Goal: Information Seeking & Learning: Compare options

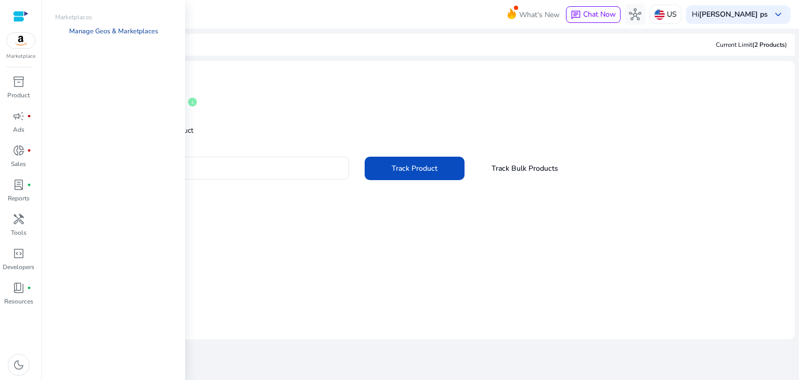
click at [131, 34] on link "Manage Geos & Marketplaces" at bounding box center [114, 31] width 106 height 19
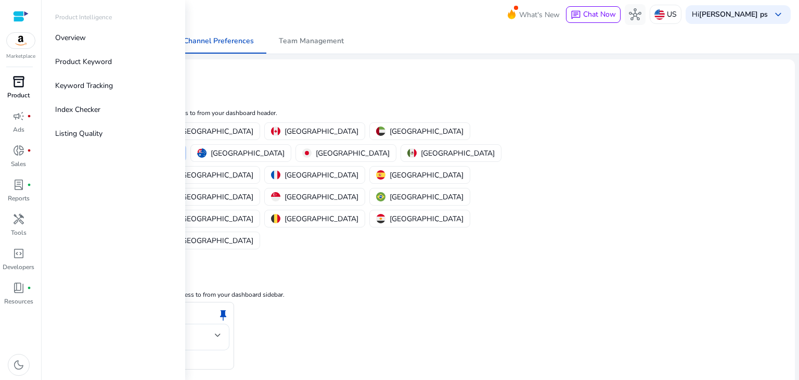
click at [17, 83] on span "inventory_2" at bounding box center [18, 81] width 12 height 12
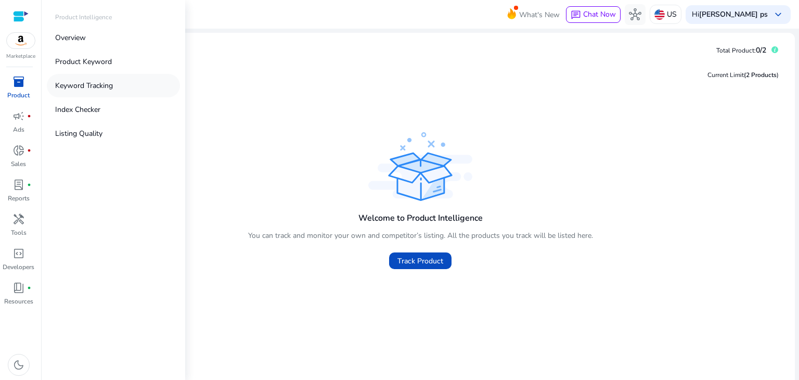
click at [108, 89] on p "Keyword Tracking" at bounding box center [84, 85] width 58 height 11
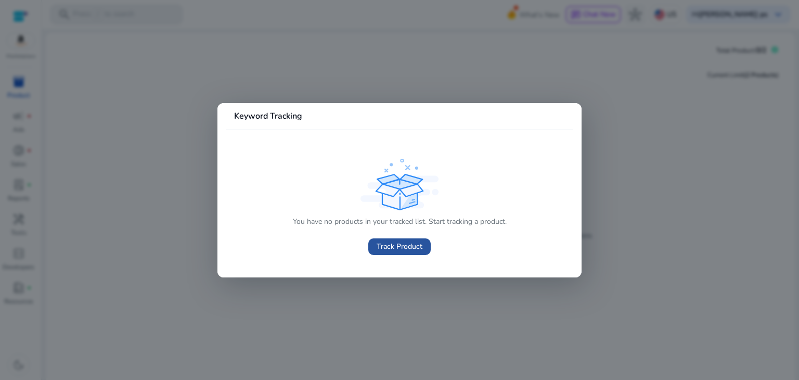
click at [408, 255] on span at bounding box center [399, 246] width 62 height 25
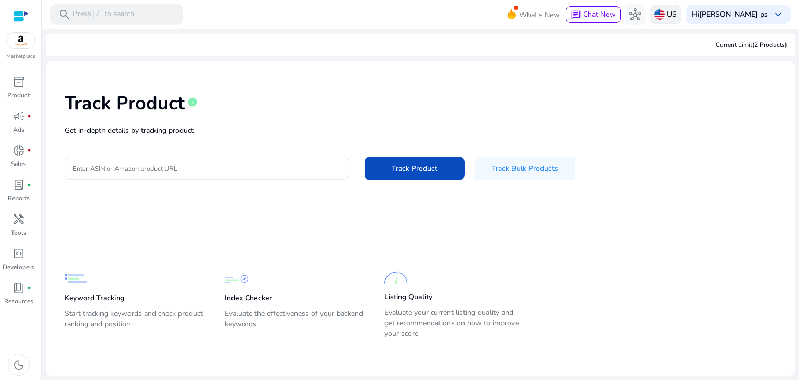
click at [677, 16] on p "US" at bounding box center [672, 14] width 10 height 18
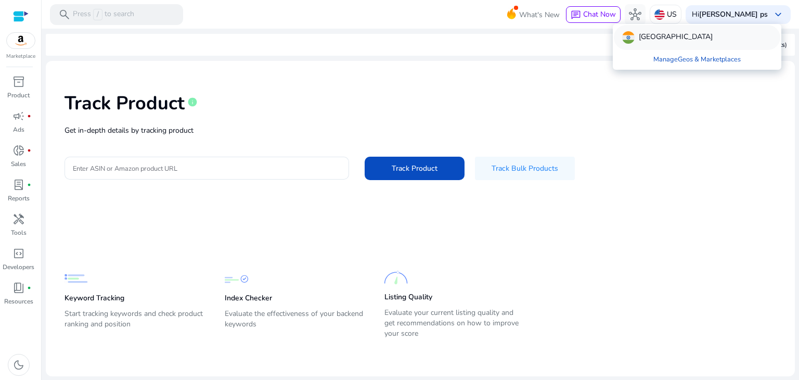
click at [645, 36] on p "[GEOGRAPHIC_DATA]" at bounding box center [676, 37] width 74 height 12
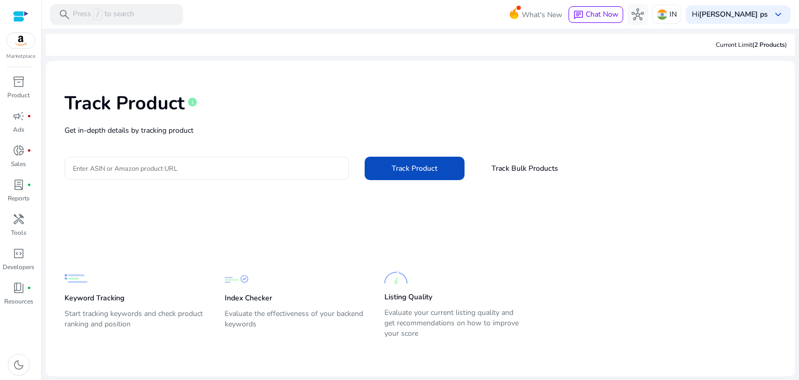
click at [171, 139] on div "Track Product info Get in-depth details by tracking product Enter ASIN or Amazo…" at bounding box center [420, 135] width 732 height 132
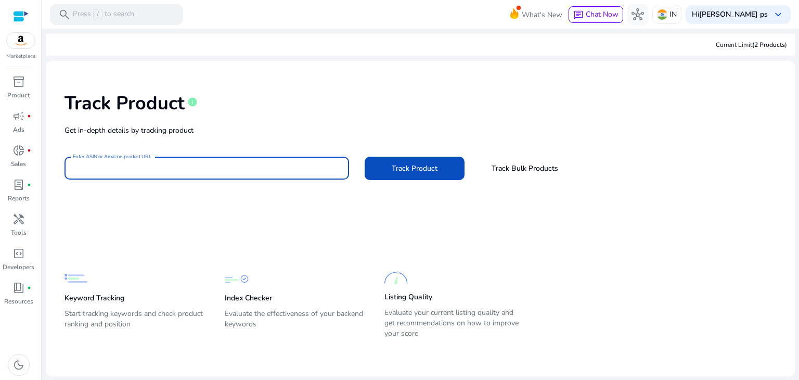
click at [187, 169] on input "Enter ASIN or Amazon product URL" at bounding box center [207, 167] width 268 height 11
paste input "**********"
type input "**********"
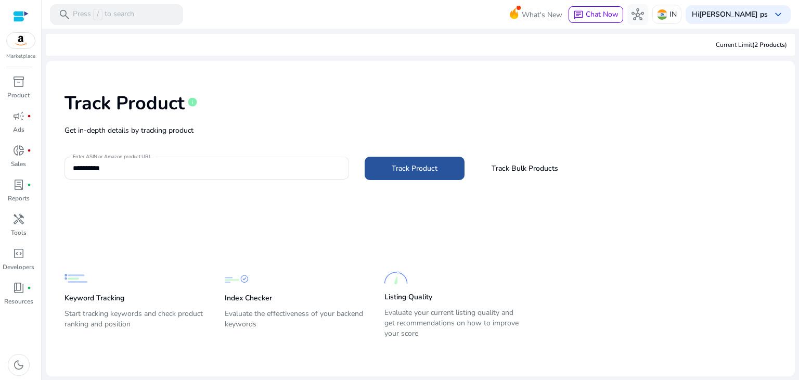
click at [417, 171] on span "Track Product" at bounding box center [415, 168] width 46 height 11
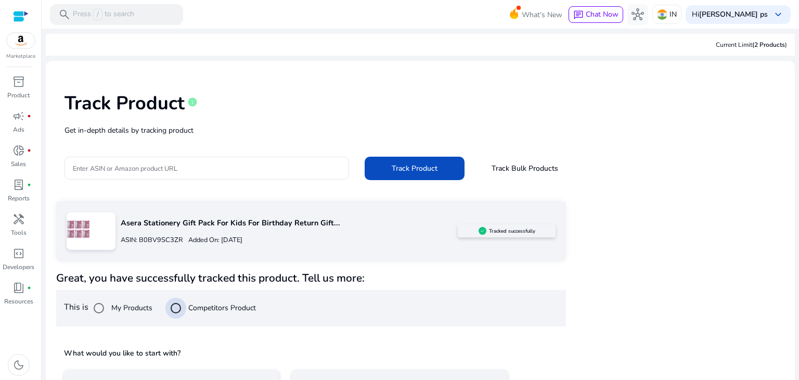
scroll to position [75, 0]
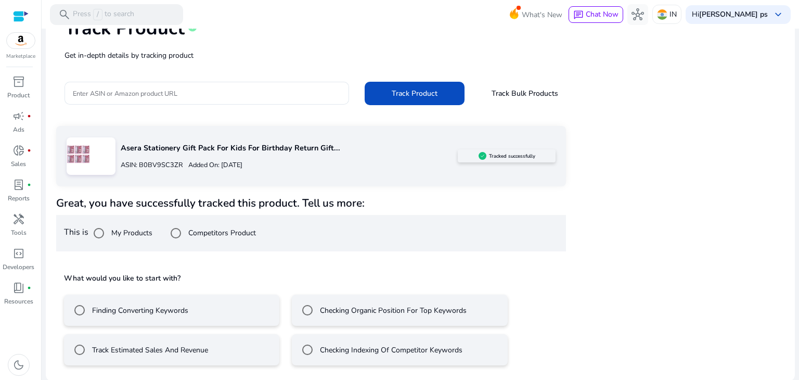
click at [229, 302] on mat-radio-button "Finding Converting Keywords" at bounding box center [171, 309] width 215 height 31
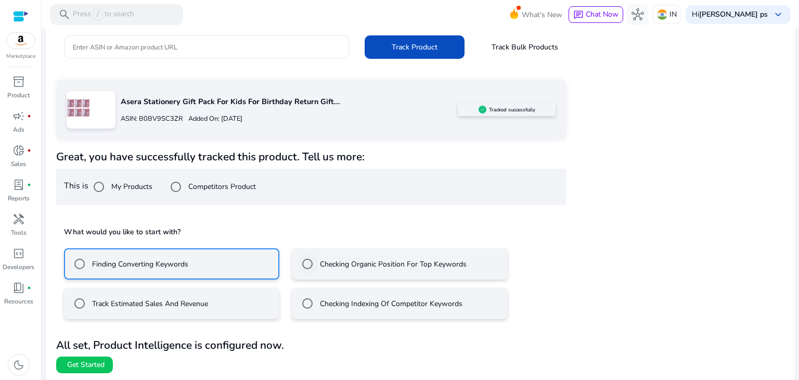
click at [332, 267] on label "Checking Organic Position For Top Keywords" at bounding box center [392, 263] width 149 height 11
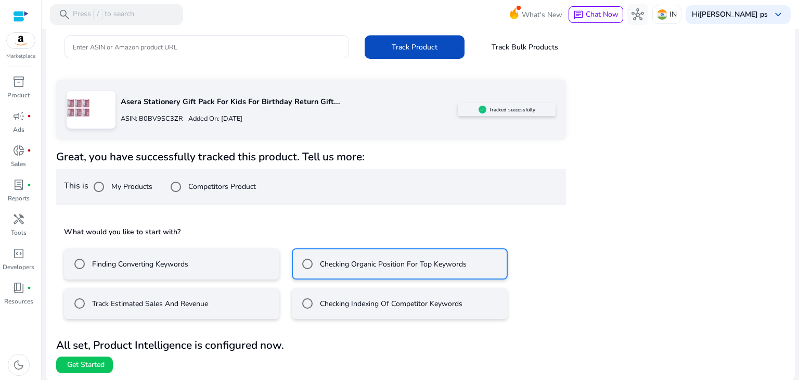
click at [239, 260] on mat-radio-button "Finding Converting Keywords" at bounding box center [171, 263] width 215 height 31
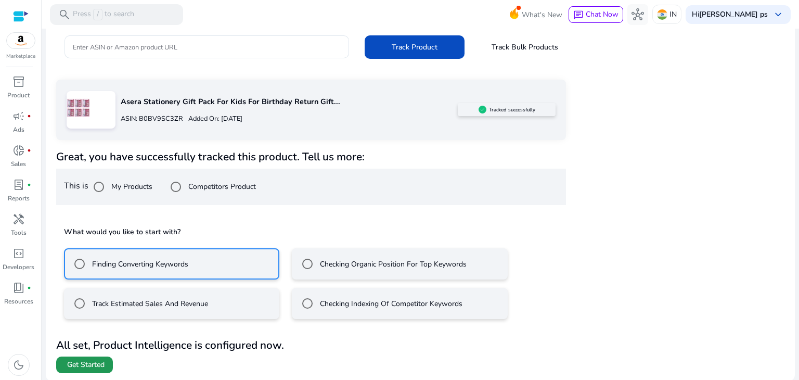
click at [100, 359] on span "Get Started" at bounding box center [85, 364] width 37 height 10
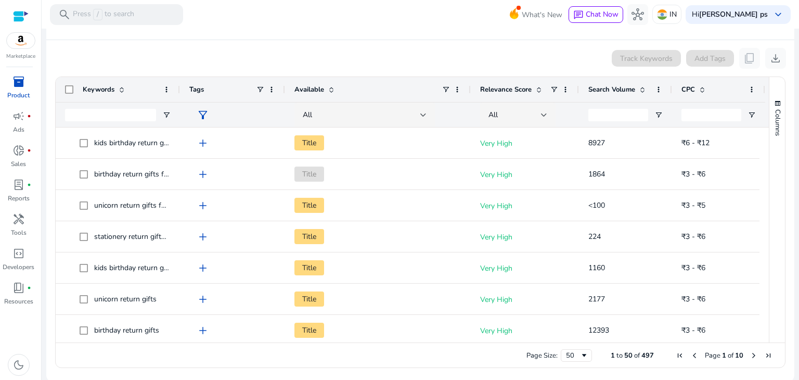
scroll to position [193, 0]
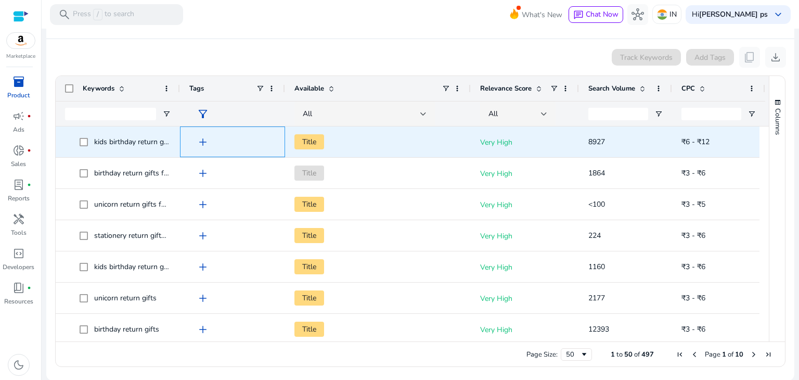
click at [203, 142] on span "add" at bounding box center [203, 142] width 12 height 12
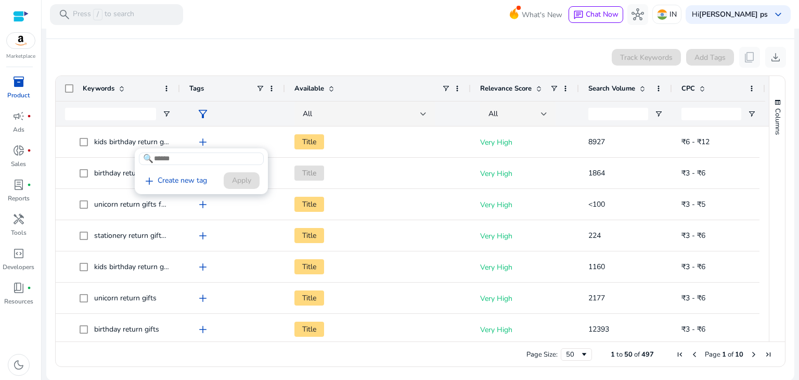
click at [417, 134] on div at bounding box center [399, 190] width 799 height 380
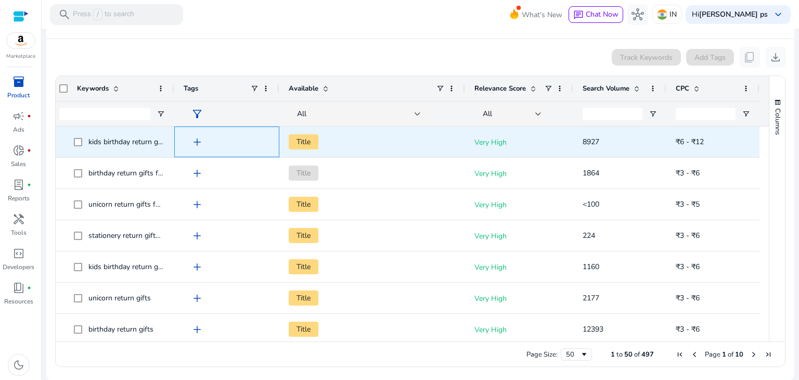
scroll to position [0, 0]
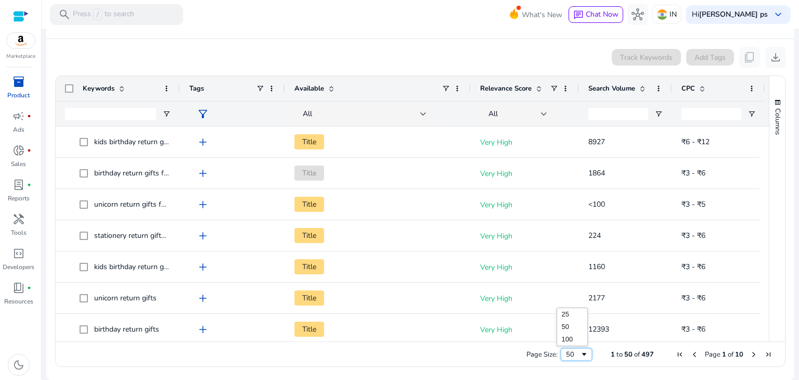
click at [580, 356] on span "Page Size" at bounding box center [584, 354] width 8 height 8
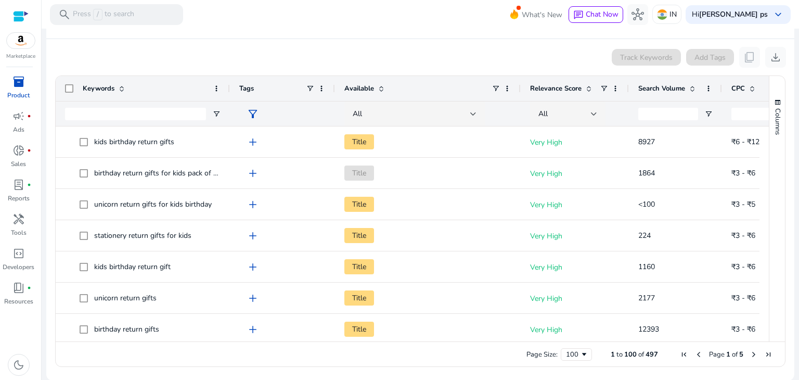
drag, startPoint x: 179, startPoint y: 87, endPoint x: 229, endPoint y: 98, distance: 51.2
click at [229, 98] on div at bounding box center [229, 88] width 4 height 25
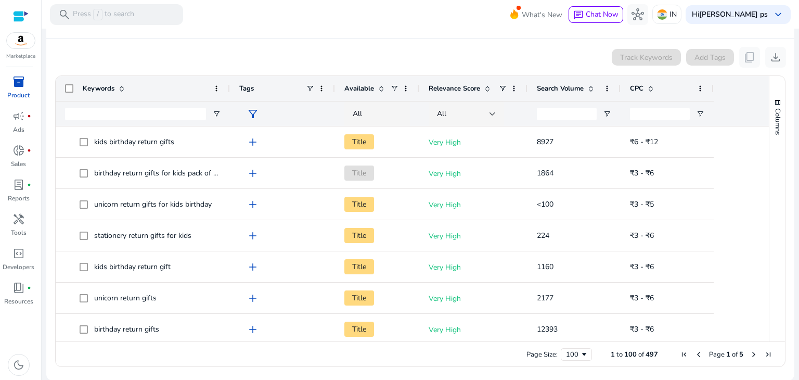
drag, startPoint x: 520, startPoint y: 87, endPoint x: 418, endPoint y: 86, distance: 101.4
click at [418, 86] on div at bounding box center [419, 88] width 4 height 25
click at [398, 89] on div "Available" at bounding box center [377, 88] width 66 height 25
click at [397, 89] on span at bounding box center [394, 88] width 8 height 8
click at [420, 74] on ag-grid-angular "Press ENTER to sort. Press ALT DOWN to open column menu. Press CTRL ENTER to op…" at bounding box center [420, 221] width 747 height 302
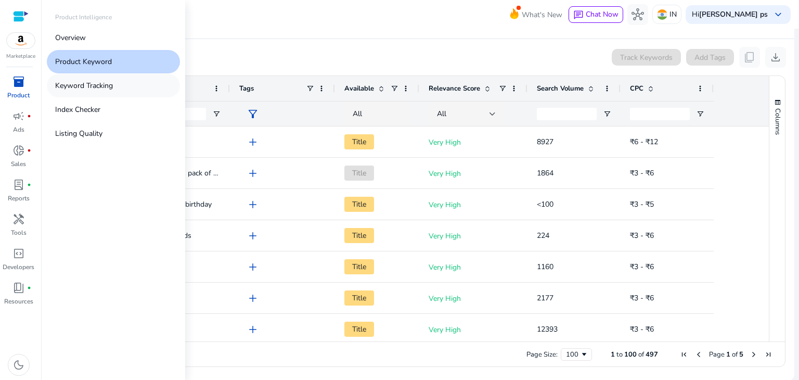
click at [102, 87] on p "Keyword Tracking" at bounding box center [84, 85] width 58 height 11
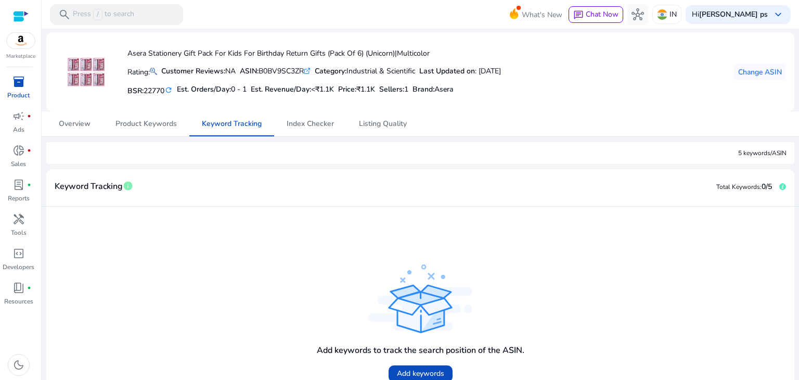
scroll to position [35, 0]
click at [158, 123] on span "Product Keywords" at bounding box center [145, 123] width 61 height 7
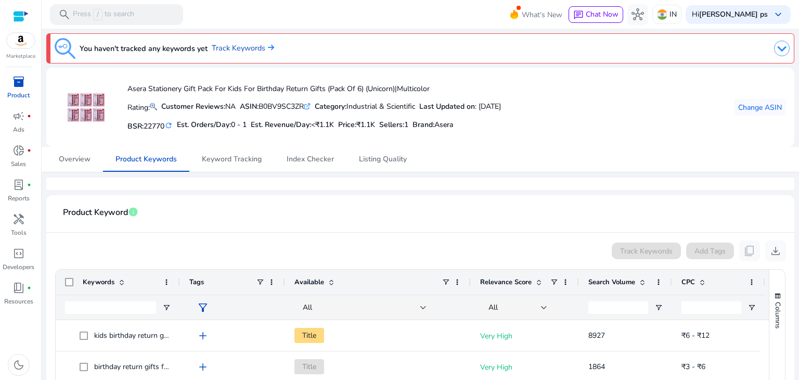
drag, startPoint x: 24, startPoint y: 13, endPoint x: 16, endPoint y: 92, distance: 79.5
click at [16, 92] on p "Product" at bounding box center [18, 94] width 22 height 9
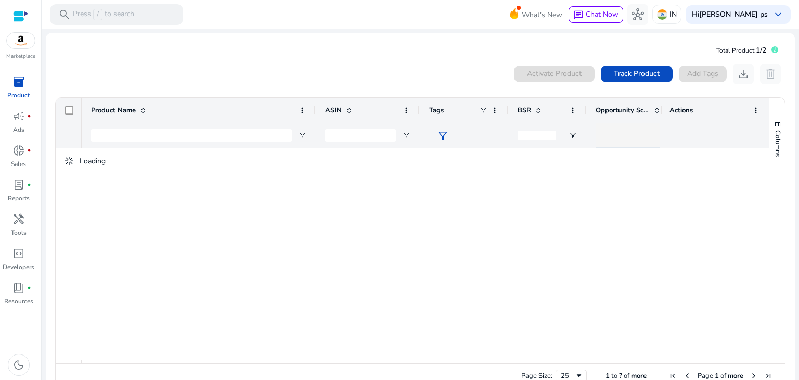
click at [331, 63] on div "Activate Product Track Product Add Tags download delete" at bounding box center [420, 73] width 731 height 21
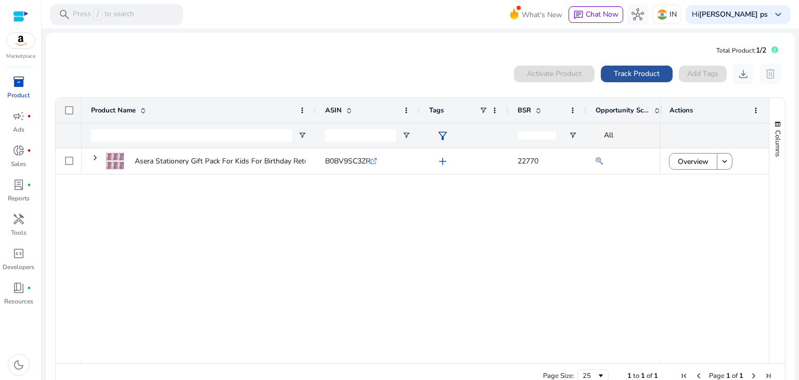
click at [626, 69] on span "Track Product" at bounding box center [637, 73] width 46 height 11
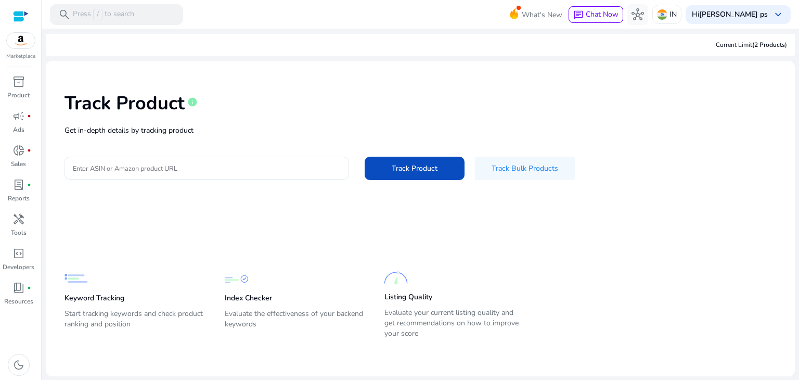
click at [288, 161] on div at bounding box center [207, 168] width 268 height 23
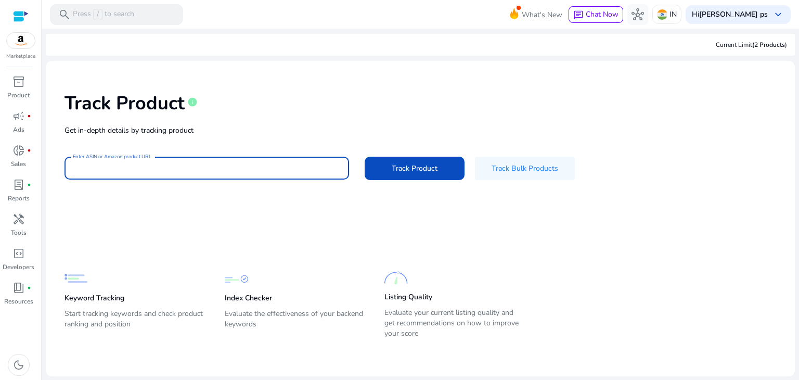
click at [271, 171] on input "Enter ASIN or Amazon product URL" at bounding box center [207, 167] width 268 height 11
paste input "**********"
type input "**********"
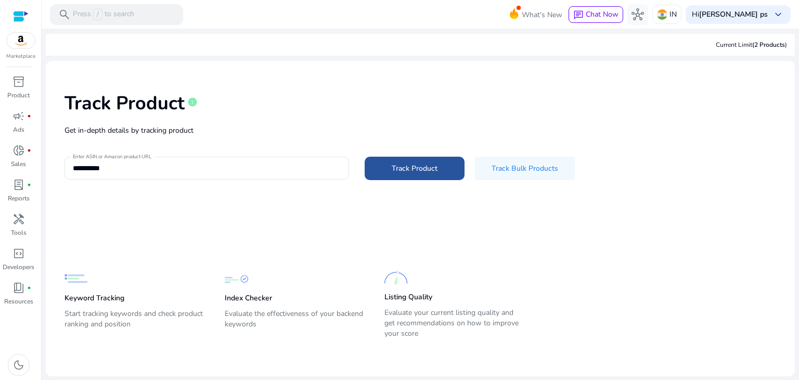
click at [392, 171] on span "Track Product" at bounding box center [415, 168] width 46 height 11
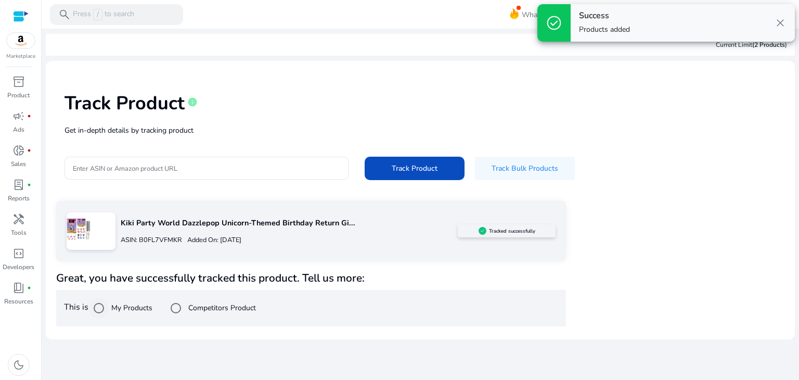
click at [122, 310] on label "My Products" at bounding box center [130, 307] width 43 height 11
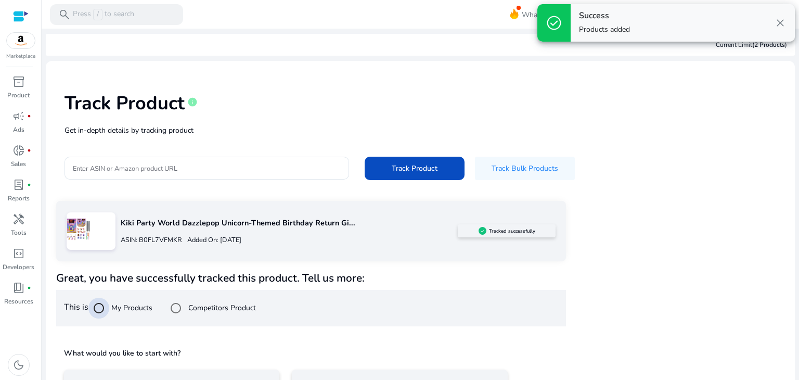
scroll to position [75, 0]
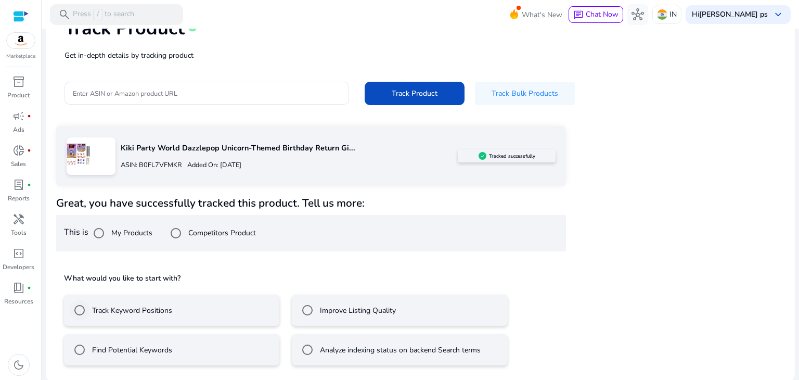
click at [152, 305] on label "Track Keyword Positions" at bounding box center [131, 310] width 82 height 11
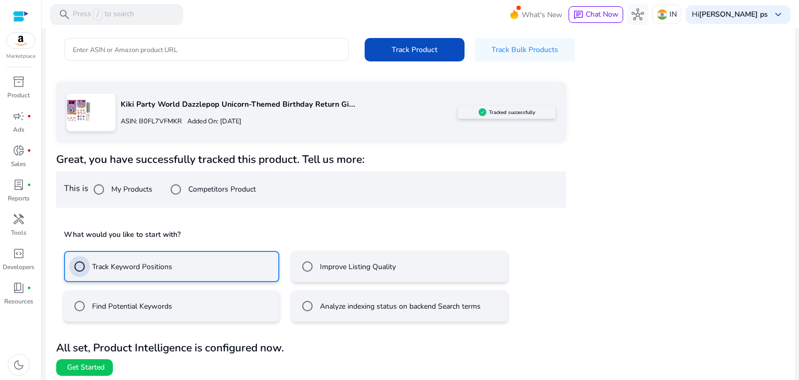
scroll to position [121, 0]
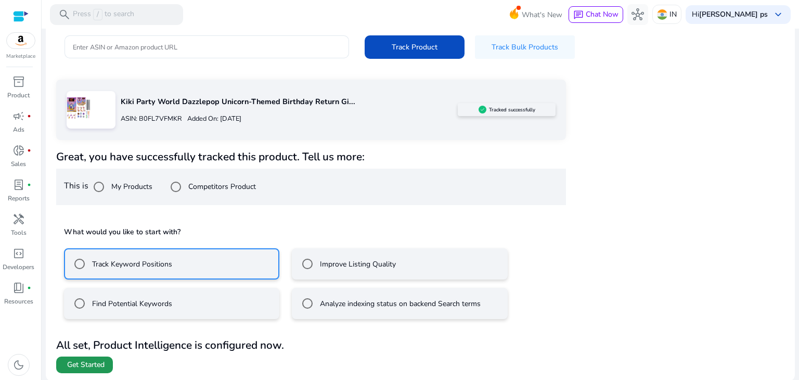
click at [98, 360] on span "Get Started" at bounding box center [85, 364] width 37 height 10
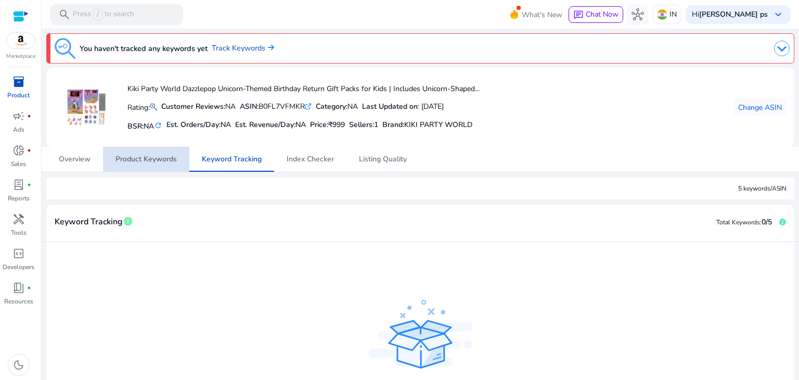
click at [164, 155] on span "Product Keywords" at bounding box center [145, 158] width 61 height 7
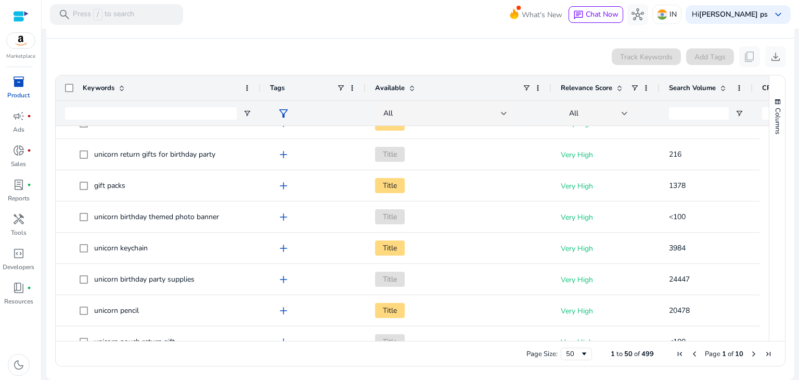
drag, startPoint x: 177, startPoint y: 86, endPoint x: 257, endPoint y: 90, distance: 80.7
click at [258, 90] on div at bounding box center [260, 87] width 4 height 25
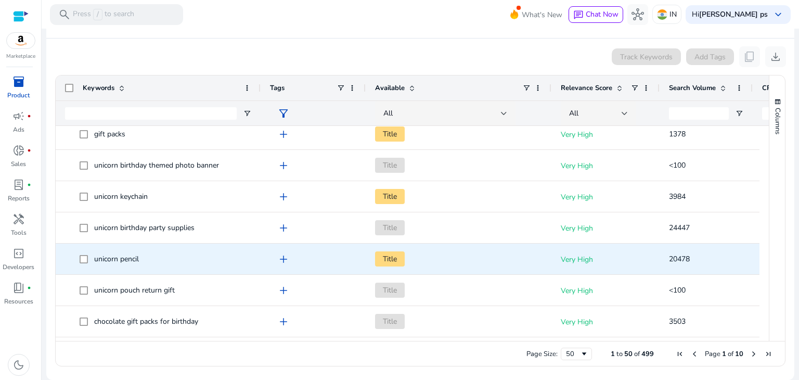
scroll to position [168, 0]
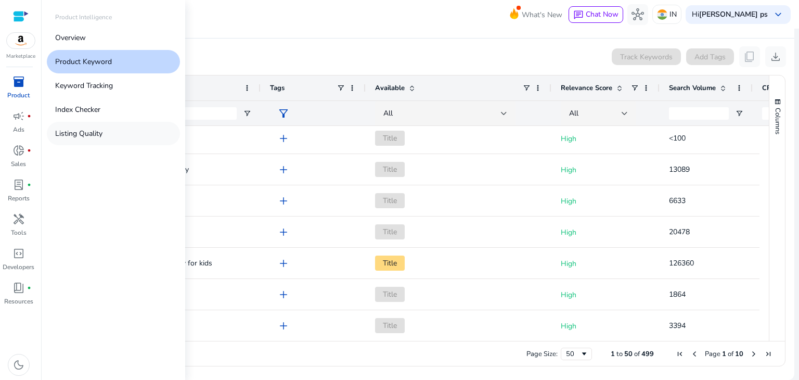
click at [85, 134] on p "Listing Quality" at bounding box center [78, 133] width 47 height 11
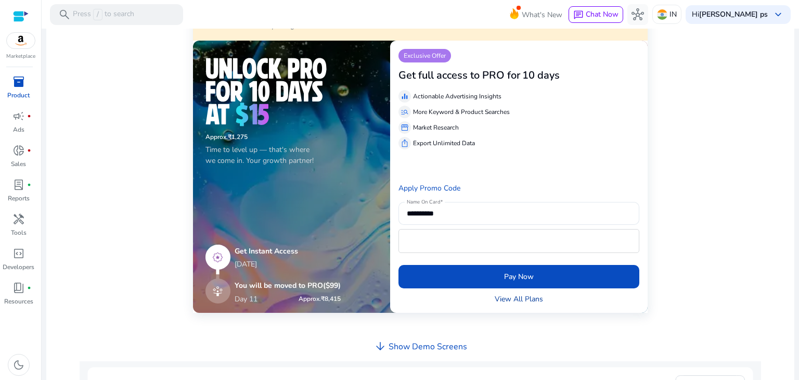
click at [501, 297] on link "View All Plans" at bounding box center [519, 298] width 48 height 11
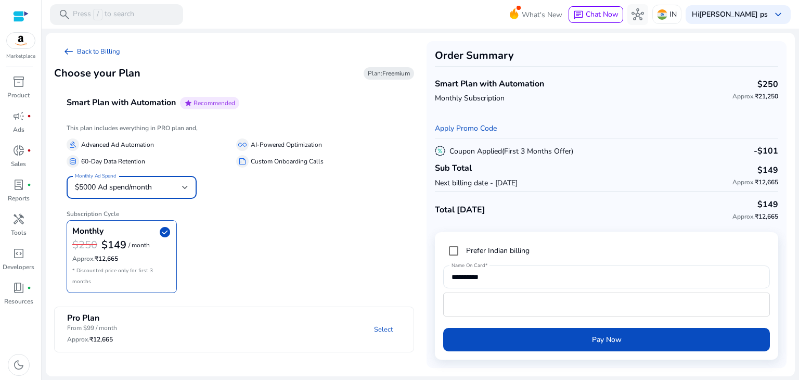
click at [164, 190] on div "$5000 Ad spend/month" at bounding box center [128, 186] width 107 height 11
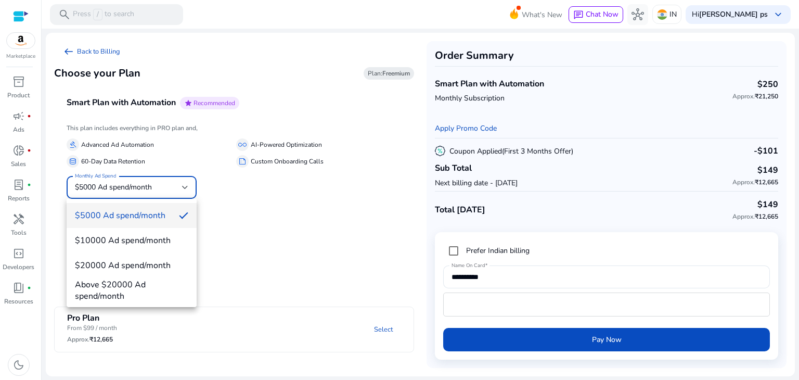
click at [319, 223] on div at bounding box center [399, 190] width 799 height 380
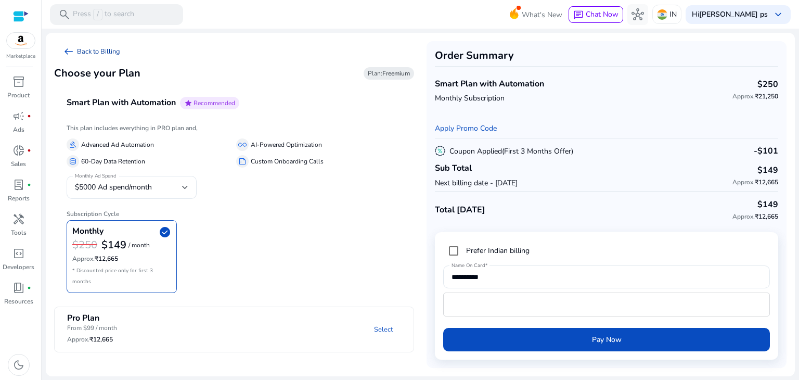
click at [71, 50] on span "arrow_left_alt" at bounding box center [68, 51] width 12 height 12
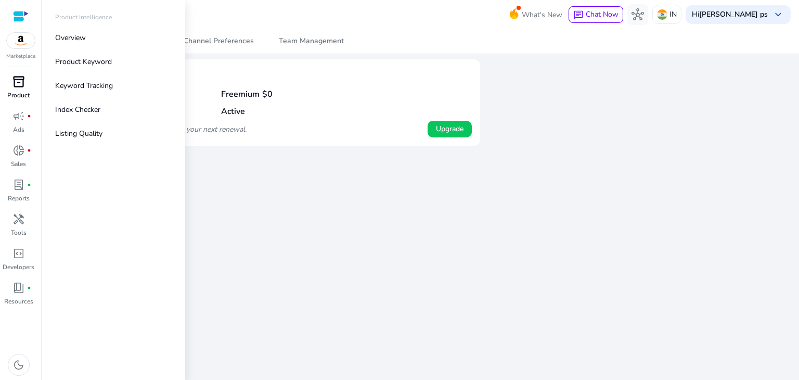
click at [24, 86] on span "inventory_2" at bounding box center [18, 81] width 12 height 12
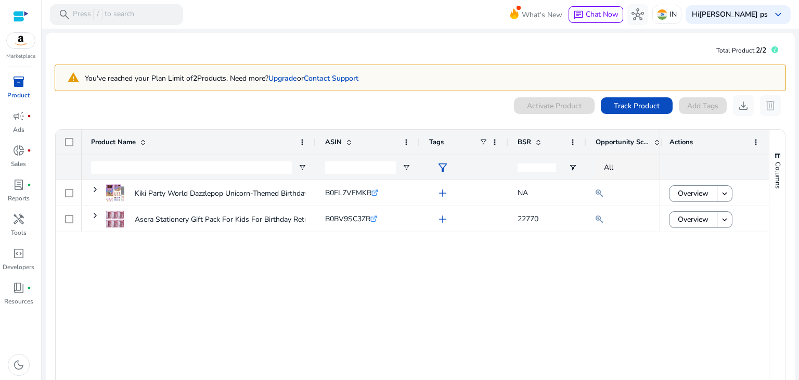
click at [335, 271] on div "Kiki Party World Dazzlepop Unicorn-Themed Birthday Return Gift... B0FL7VFMKR .s…" at bounding box center [371, 286] width 578 height 212
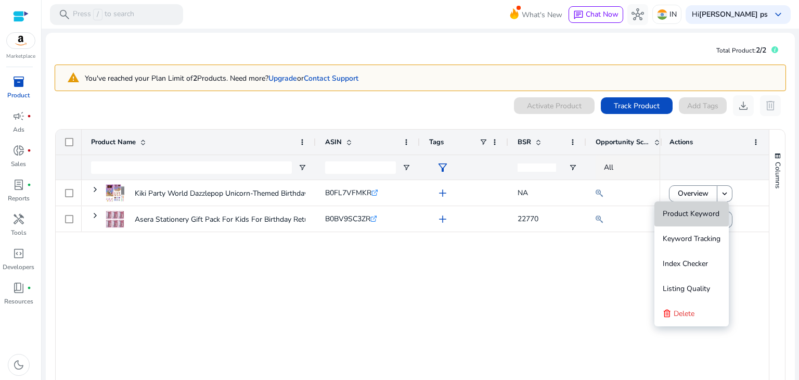
click at [702, 217] on span "Product Keyword" at bounding box center [691, 214] width 57 height 10
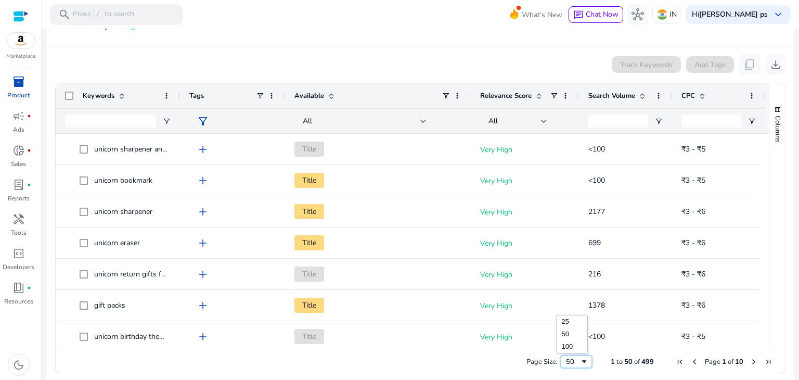
click at [585, 363] on div "50" at bounding box center [576, 361] width 31 height 12
click at [542, 124] on div at bounding box center [544, 121] width 6 height 12
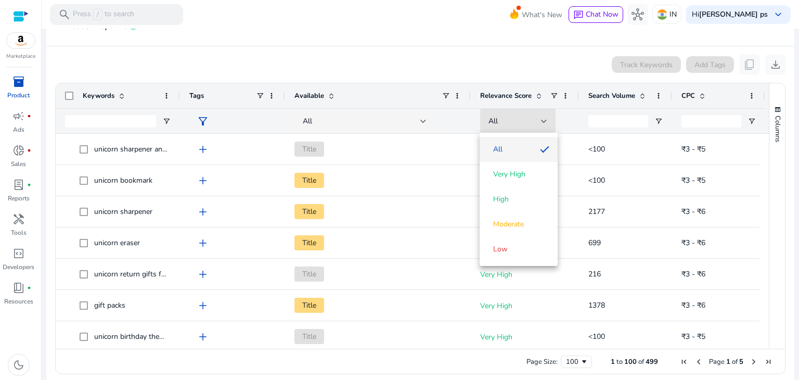
click at [553, 97] on div at bounding box center [399, 190] width 799 height 380
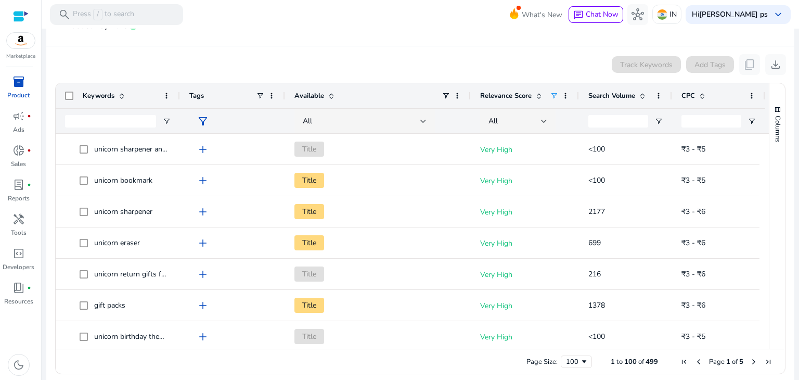
click at [554, 96] on span at bounding box center [554, 96] width 8 height 8
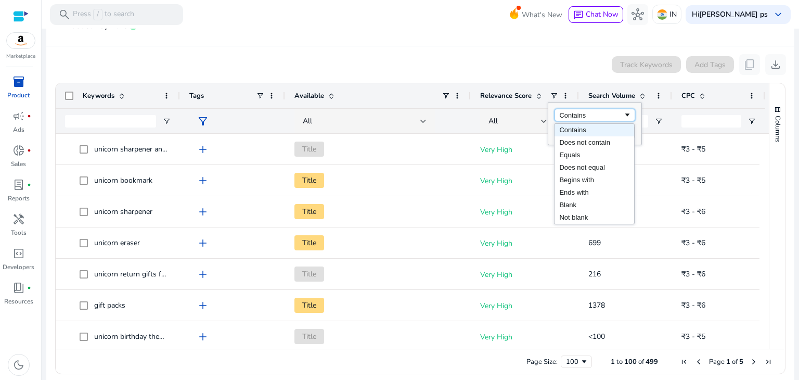
click at [587, 114] on div "Contains" at bounding box center [591, 115] width 63 height 8
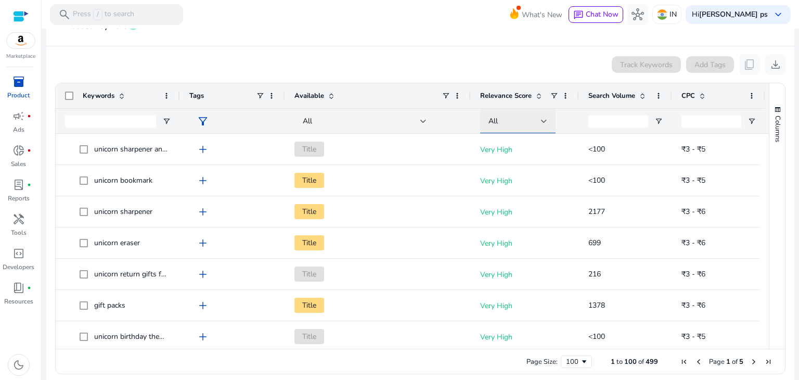
click at [541, 119] on div at bounding box center [544, 121] width 6 height 4
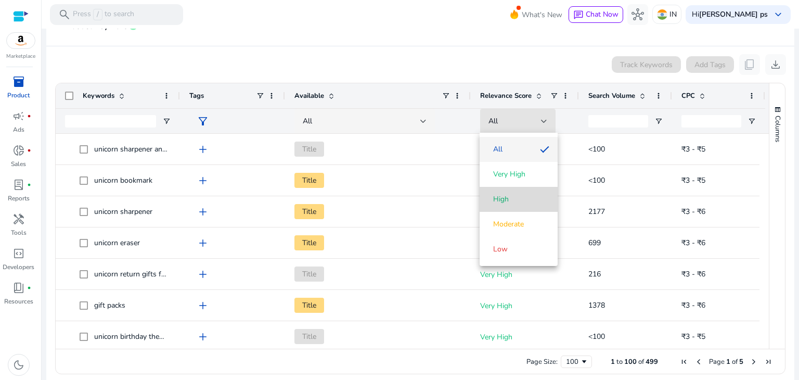
click at [517, 199] on span "High" at bounding box center [518, 199] width 61 height 10
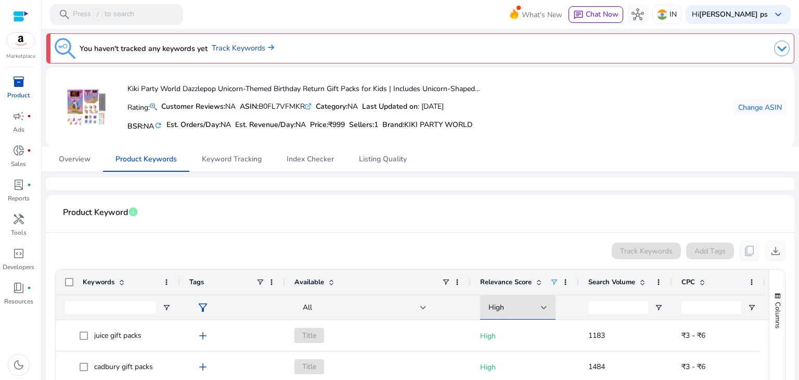
scroll to position [186, 0]
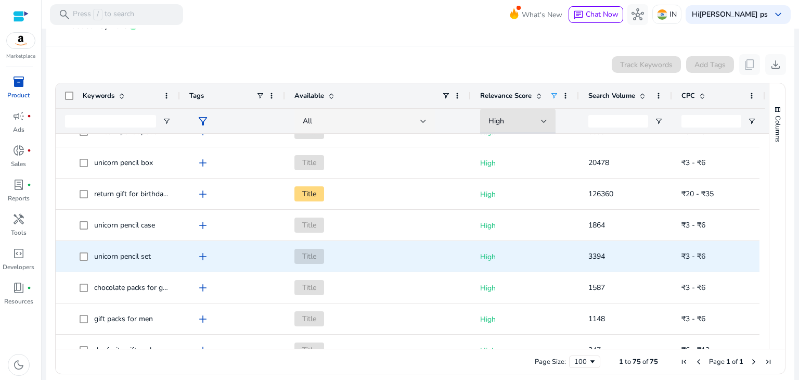
scroll to position [846, 0]
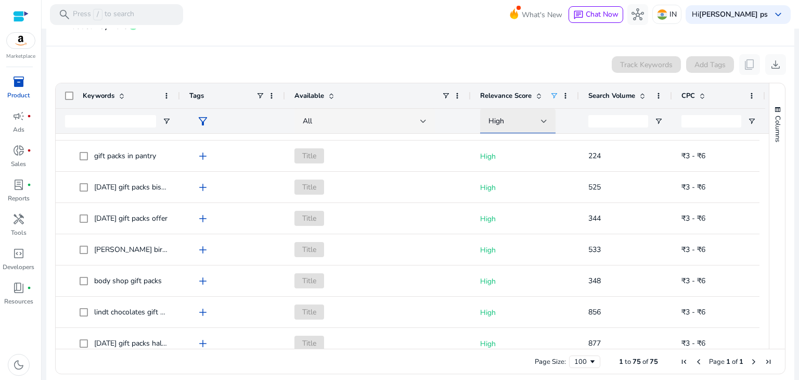
click at [522, 121] on div "High" at bounding box center [514, 120] width 53 height 11
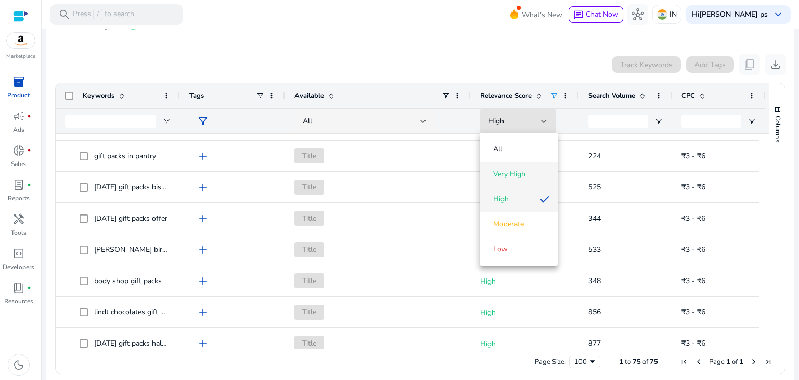
click at [523, 173] on span "Very High" at bounding box center [509, 174] width 32 height 10
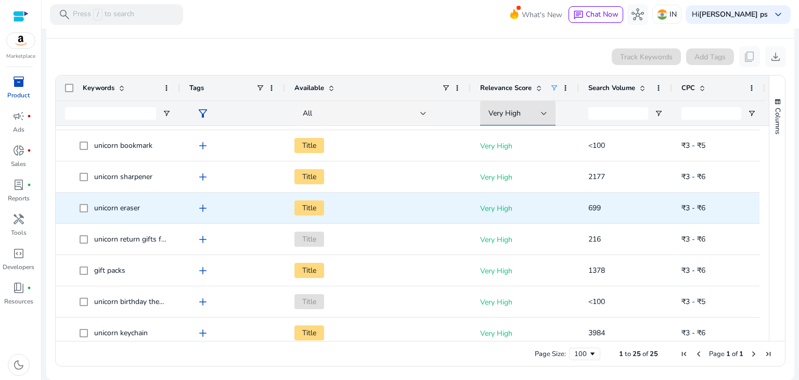
scroll to position [0, 0]
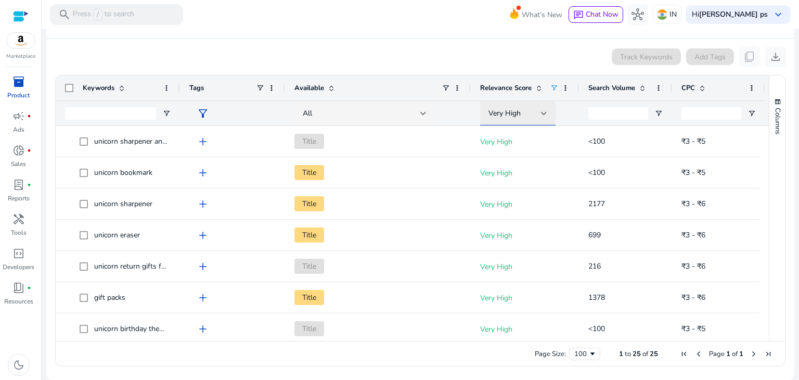
click at [523, 113] on div "Very High" at bounding box center [514, 113] width 53 height 11
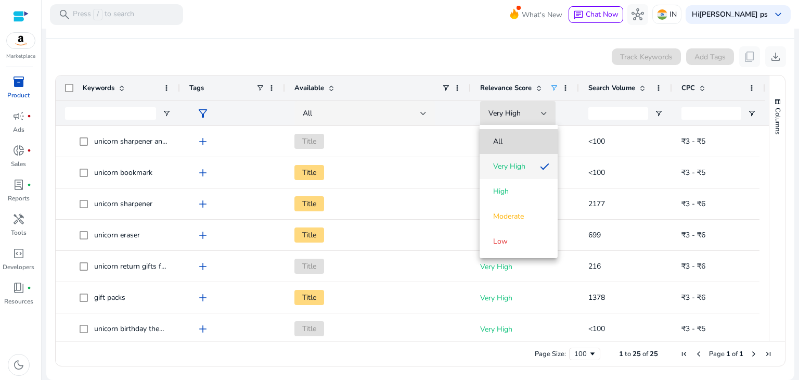
click at [511, 139] on span "All" at bounding box center [518, 141] width 61 height 10
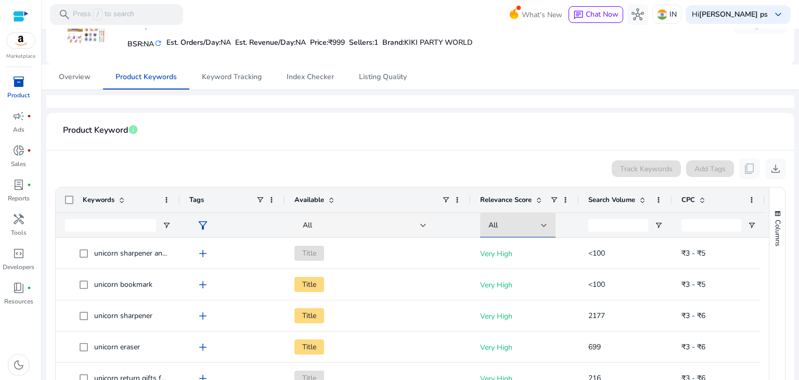
scroll to position [79, 0]
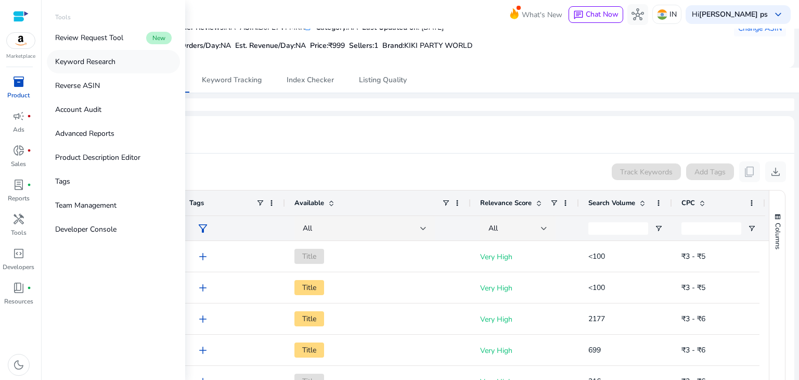
click at [92, 66] on p "Keyword Research" at bounding box center [85, 61] width 60 height 11
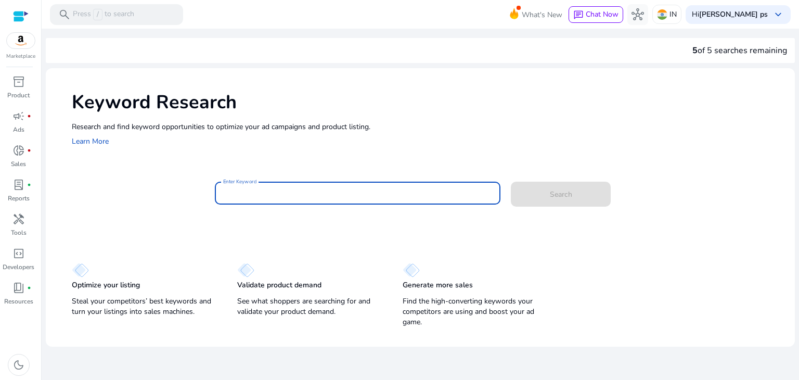
click at [263, 196] on input "Enter Keyword" at bounding box center [357, 192] width 269 height 11
type input "*"
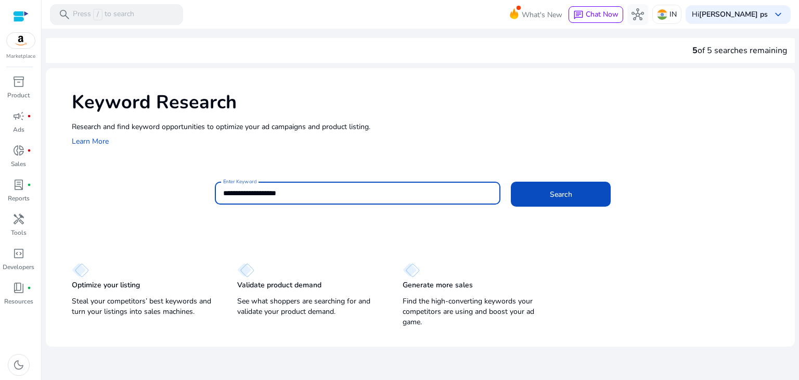
type input "**********"
click at [511, 181] on button "Search" at bounding box center [561, 193] width 100 height 25
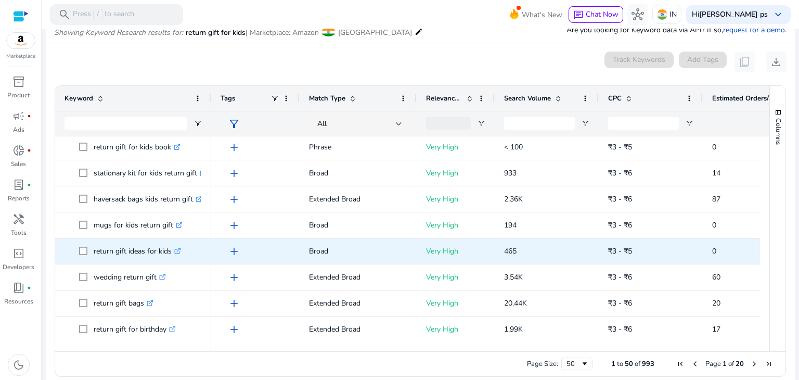
scroll to position [468, 0]
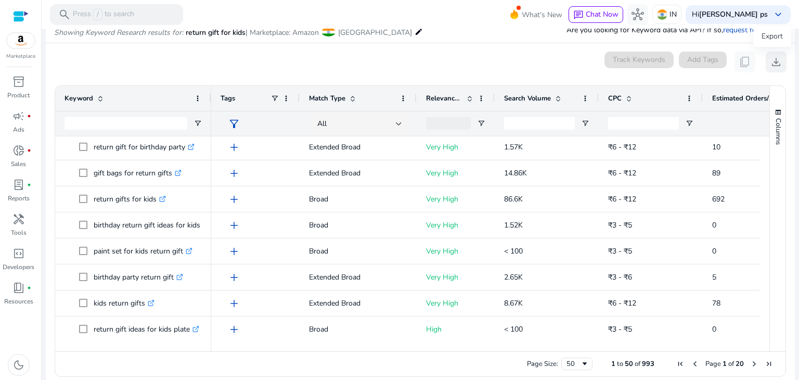
click at [773, 64] on span "download" at bounding box center [776, 62] width 12 height 12
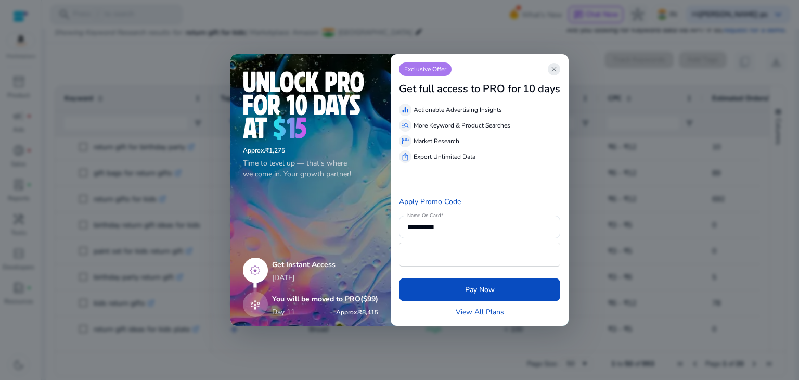
click at [554, 65] on span "close" at bounding box center [554, 69] width 8 height 8
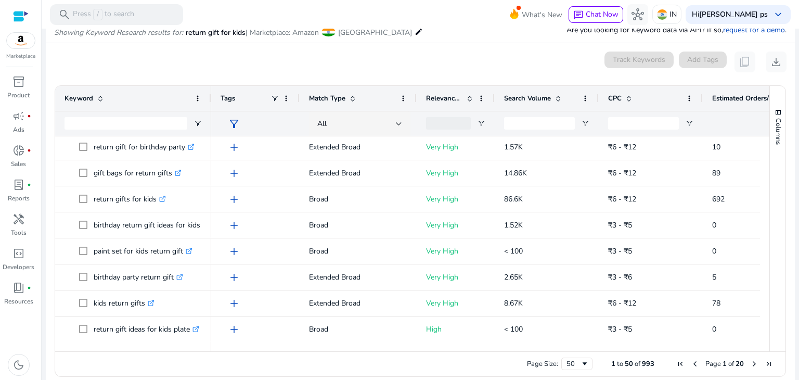
click at [692, 57] on div "Track Keywords Add Tags content_copy download" at bounding box center [695, 61] width 182 height 21
click at [749, 62] on app-icon-holder "content_copy" at bounding box center [744, 61] width 21 height 21
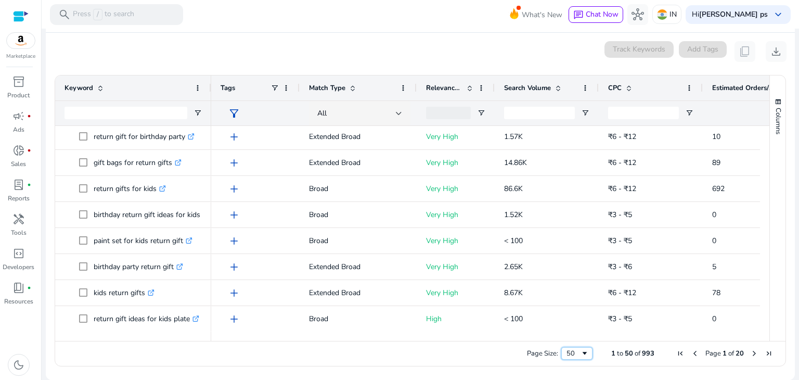
click at [580, 353] on span "Page Size" at bounding box center [584, 353] width 8 height 8
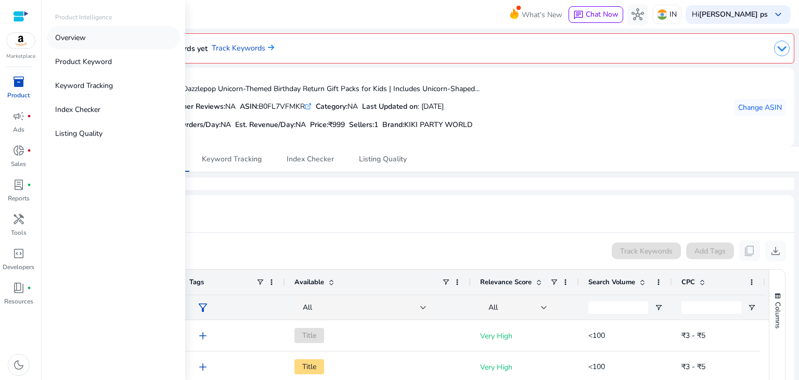
click at [94, 40] on link "Overview" at bounding box center [113, 37] width 133 height 23
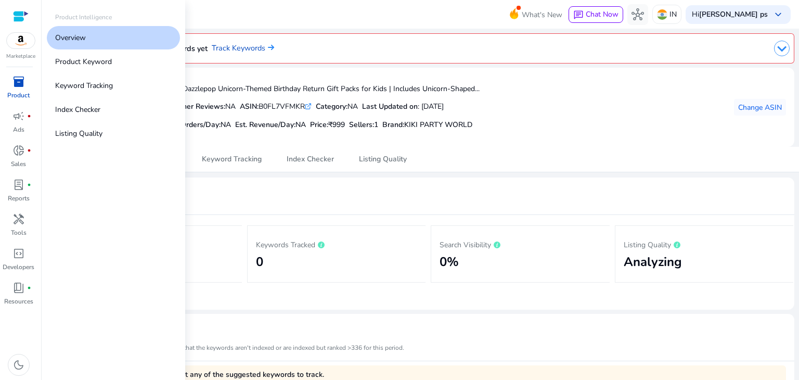
click at [14, 78] on span "inventory_2" at bounding box center [18, 81] width 12 height 12
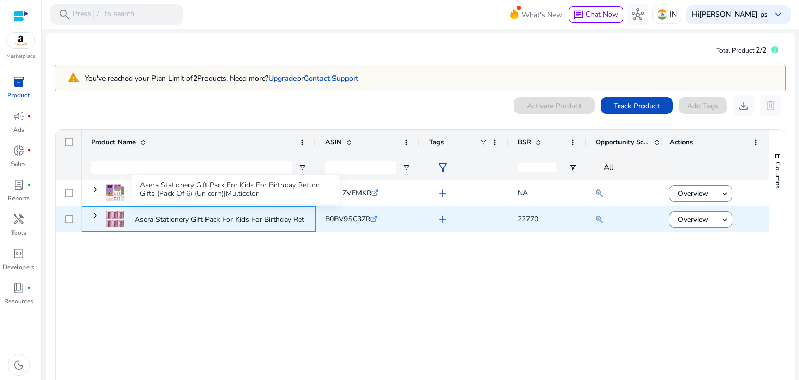
click at [250, 219] on p "Asera Stationery Gift Pack For Kids For Birthday Return Gifts..." at bounding box center [236, 219] width 203 height 21
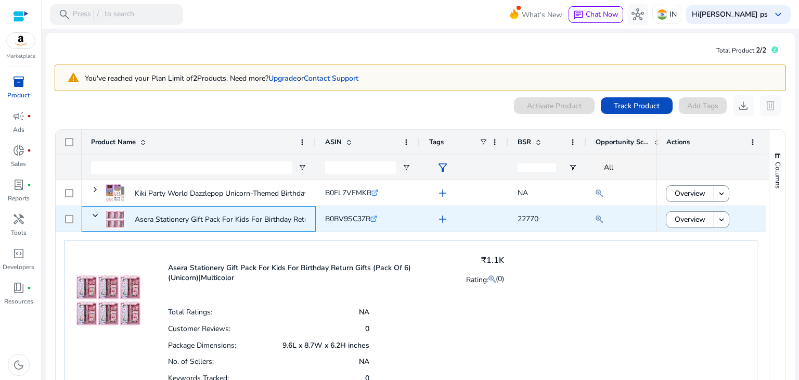
scroll to position [22, 0]
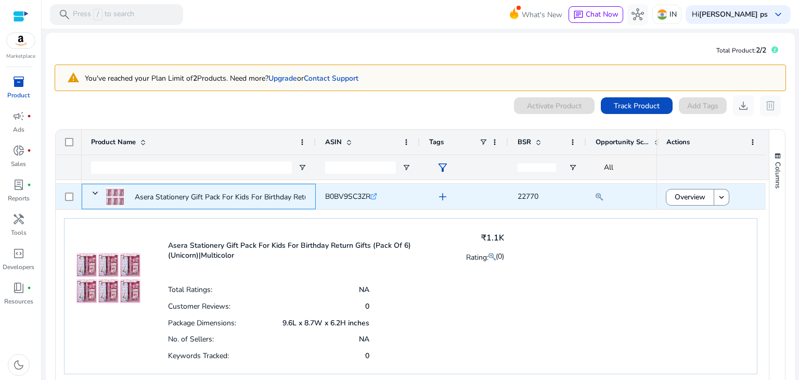
click at [116, 194] on img at bounding box center [115, 196] width 19 height 19
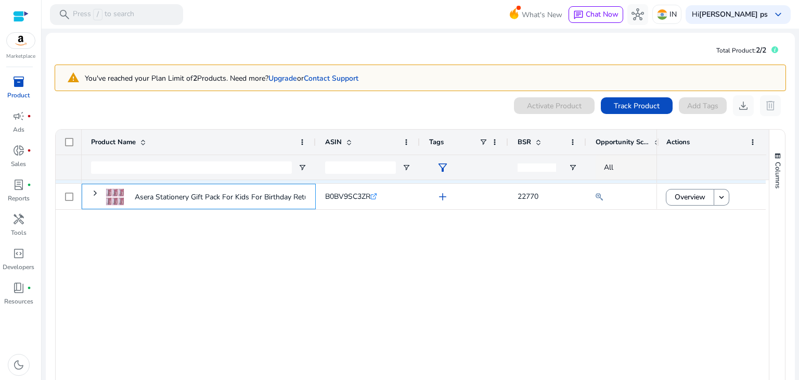
scroll to position [0, 0]
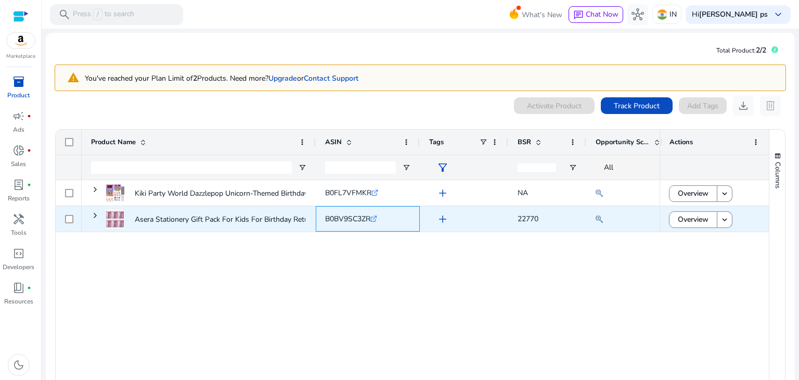
click at [377, 218] on icon ".st0{fill:#2c8af8}" at bounding box center [373, 218] width 7 height 7
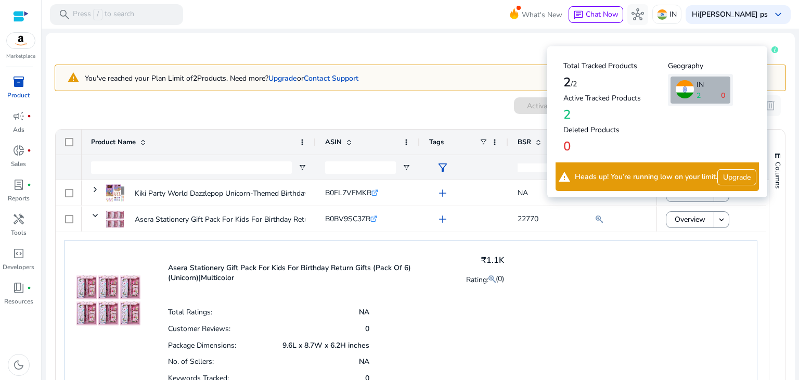
click at [771, 47] on icon at bounding box center [774, 49] width 7 height 7
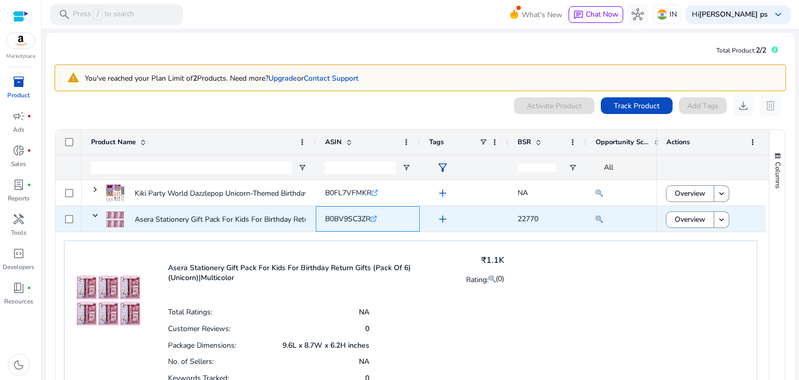
click at [374, 217] on icon ".st0{fill:#2c8af8}" at bounding box center [373, 218] width 7 height 7
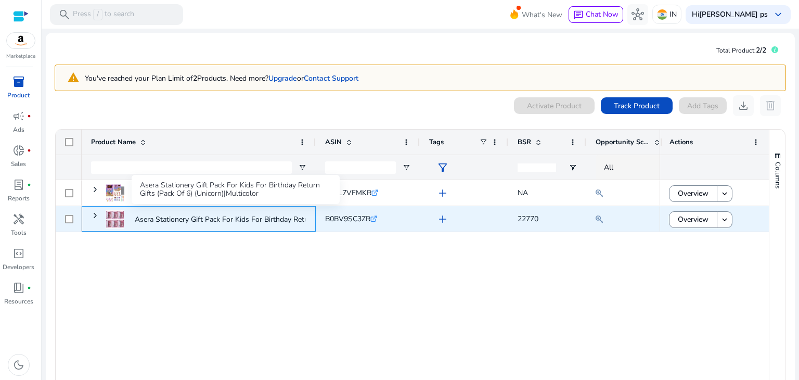
click at [234, 213] on p "Asera Stationery Gift Pack For Kids For Birthday Return Gifts..." at bounding box center [236, 219] width 203 height 21
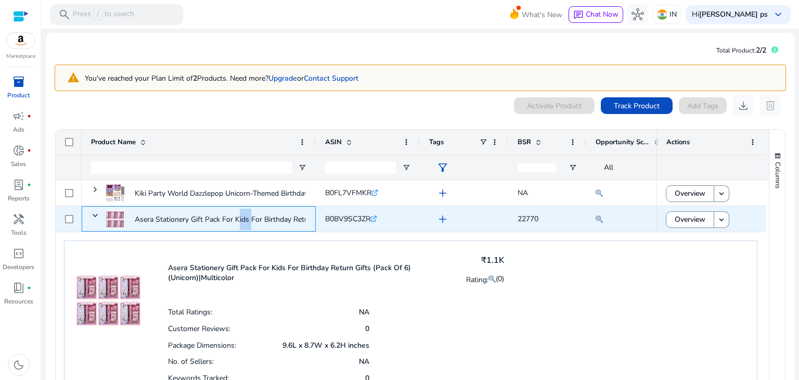
click at [234, 213] on p "Asera Stationery Gift Pack For Kids For Birthday Return Gifts..." at bounding box center [236, 219] width 203 height 21
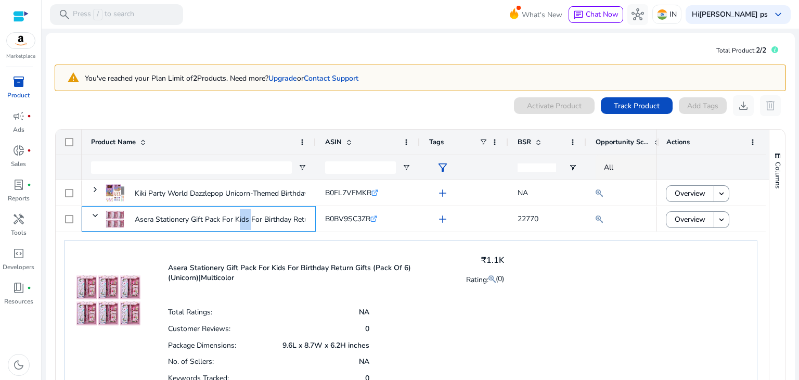
scroll to position [22, 0]
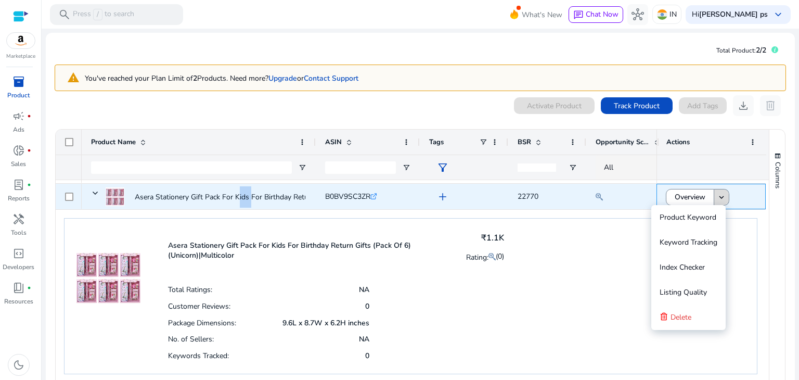
click at [717, 198] on mat-icon "keyboard_arrow_down" at bounding box center [721, 196] width 9 height 9
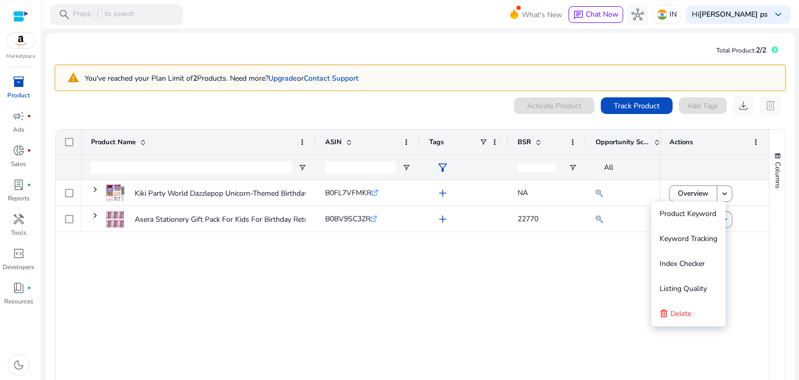
click at [532, 271] on div "Kiki Party World Dazzlepop Unicorn-Themed Birthday Return Gift... B0FL7VFMKR .s…" at bounding box center [371, 286] width 578 height 212
click at [786, 228] on ag-grid-angular "Press SPACE to select this row. Drag here to set row groups Drag here to set co…" at bounding box center [420, 275] width 747 height 302
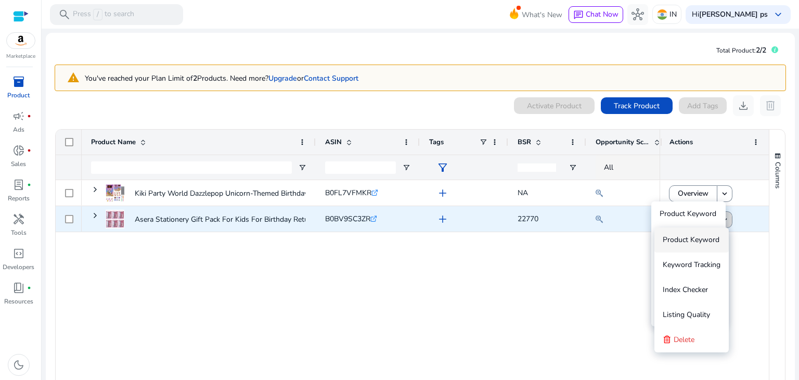
click at [728, 217] on span at bounding box center [724, 219] width 15 height 25
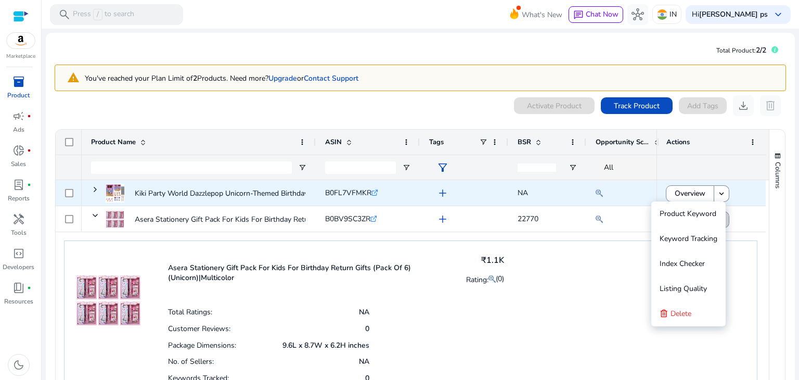
click at [759, 195] on div "Overview keyboard_arrow_down" at bounding box center [710, 192] width 109 height 25
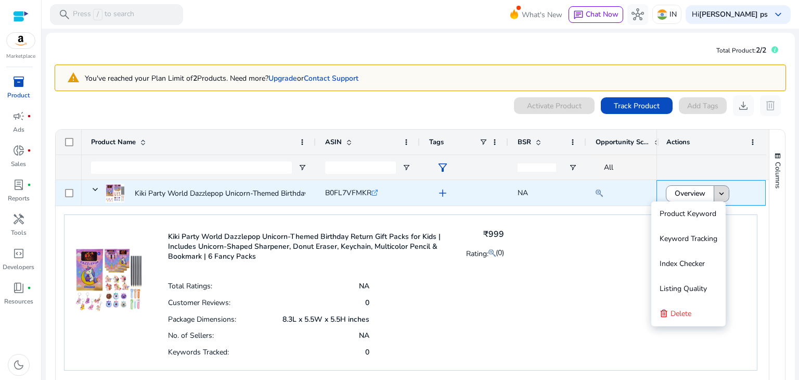
click at [720, 192] on mat-icon "keyboard_arrow_down" at bounding box center [721, 193] width 9 height 9
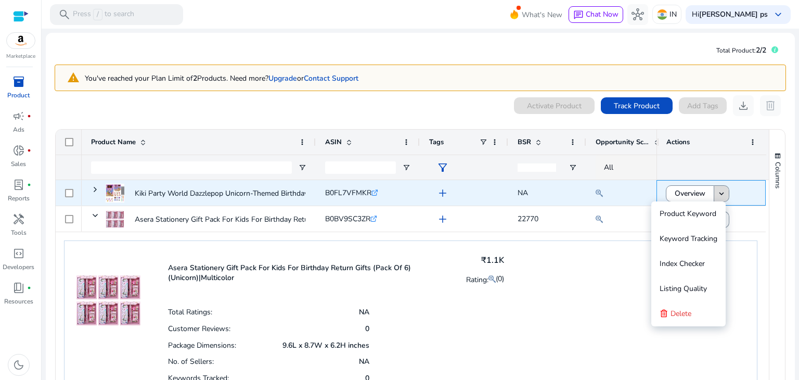
click at [720, 192] on mat-icon "keyboard_arrow_down" at bounding box center [721, 193] width 9 height 9
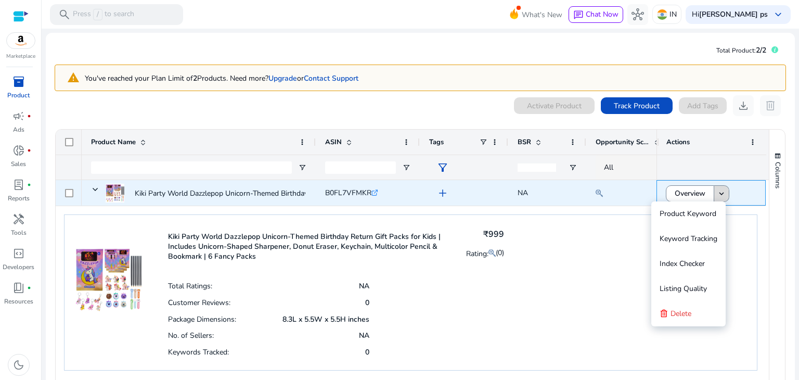
click at [720, 192] on mat-icon "keyboard_arrow_down" at bounding box center [721, 193] width 9 height 9
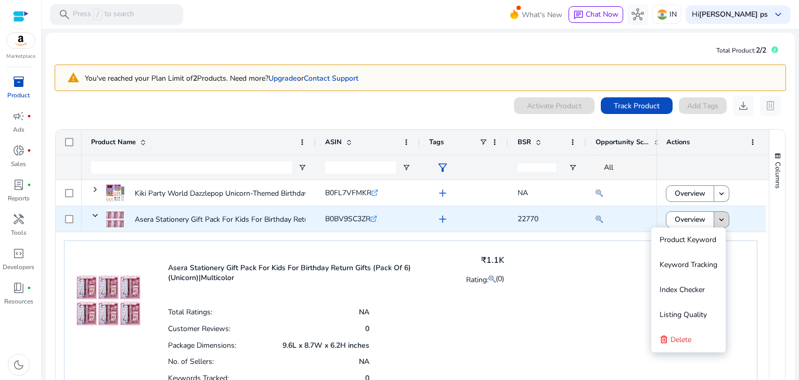
click at [718, 223] on mat-icon "keyboard_arrow_down" at bounding box center [721, 219] width 9 height 9
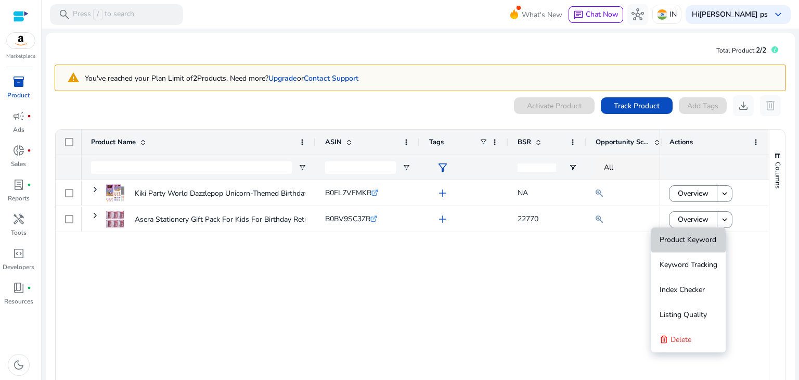
click at [691, 241] on span "Product Keyword" at bounding box center [687, 240] width 57 height 10
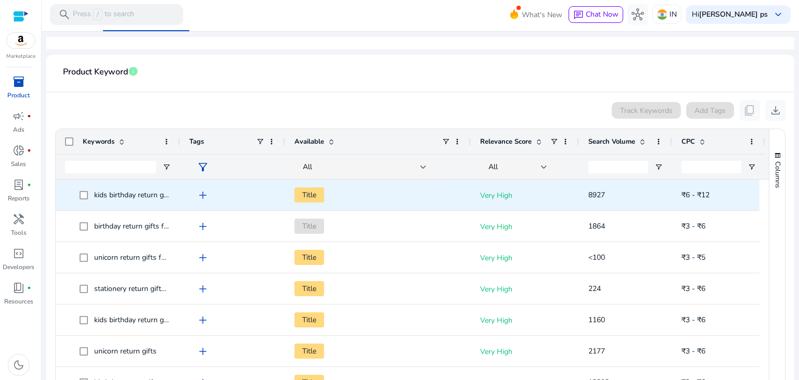
scroll to position [183, 0]
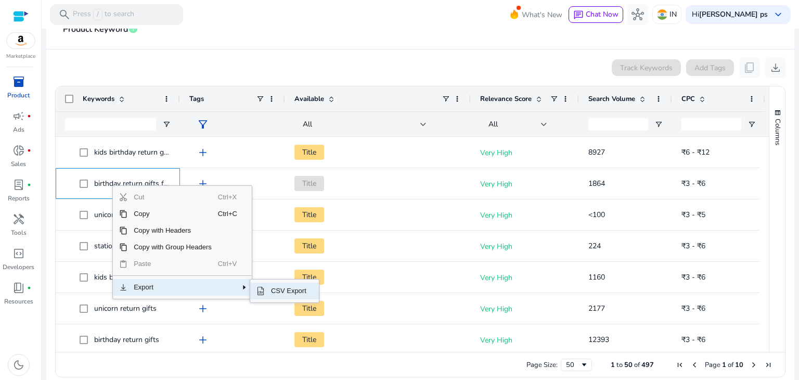
click at [277, 290] on span "CSV Export" at bounding box center [289, 290] width 48 height 17
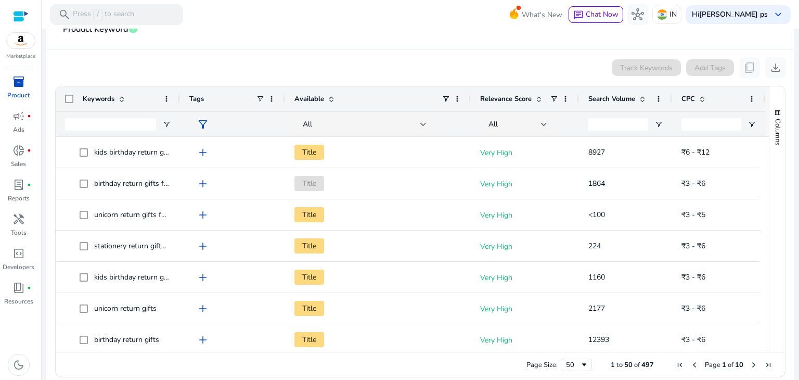
click at [457, 42] on mat-card-header "Product Keyword info" at bounding box center [420, 34] width 731 height 29
click at [433, 63] on div "Track Keywords Add Tags content_copy download" at bounding box center [420, 67] width 731 height 21
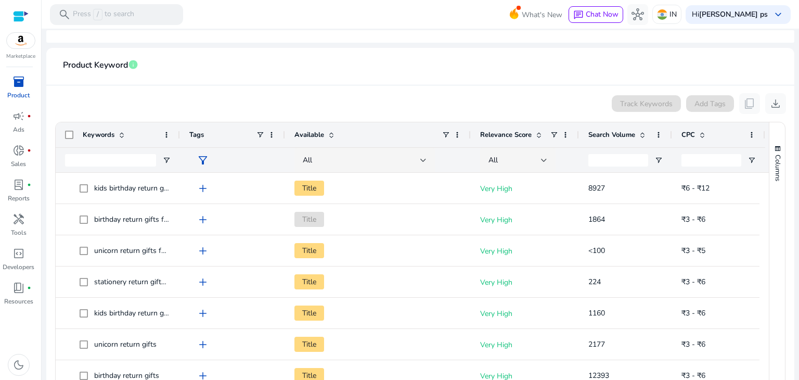
scroll to position [147, 0]
click at [468, 110] on div "Track Keywords Add Tags content_copy download" at bounding box center [420, 104] width 731 height 21
click at [520, 94] on div "Track Keywords Add Tags content_copy download" at bounding box center [420, 104] width 731 height 21
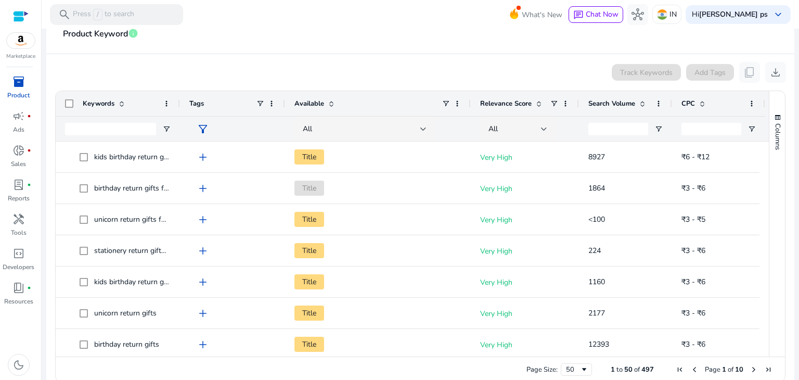
scroll to position [180, 0]
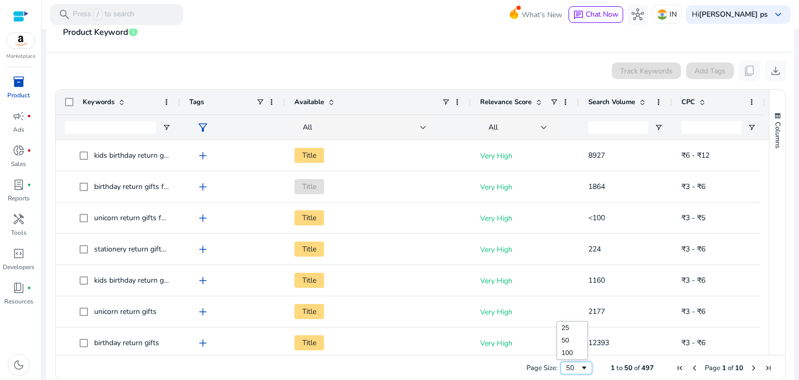
click at [580, 366] on span "Page Size" at bounding box center [584, 367] width 8 height 8
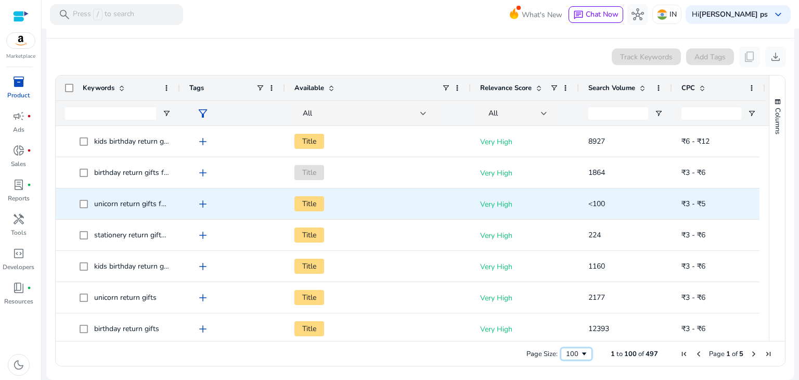
scroll to position [0, 9]
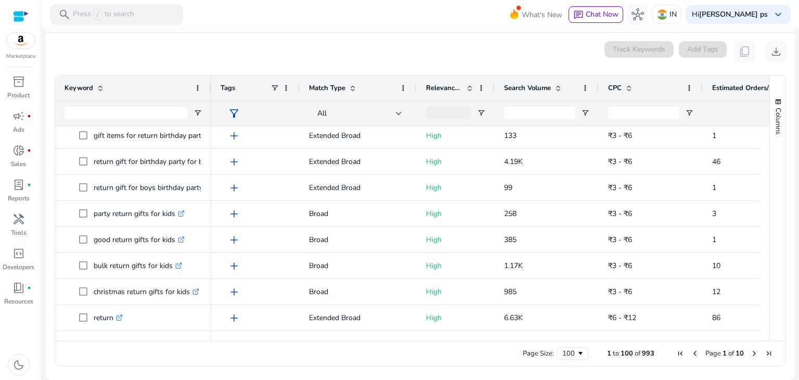
click at [764, 354] on span "Last Page" at bounding box center [768, 353] width 8 height 8
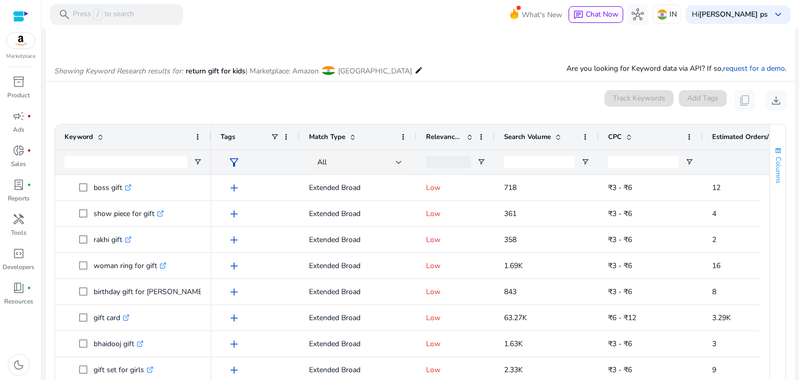
click at [774, 184] on button "Columns" at bounding box center [778, 165] width 16 height 56
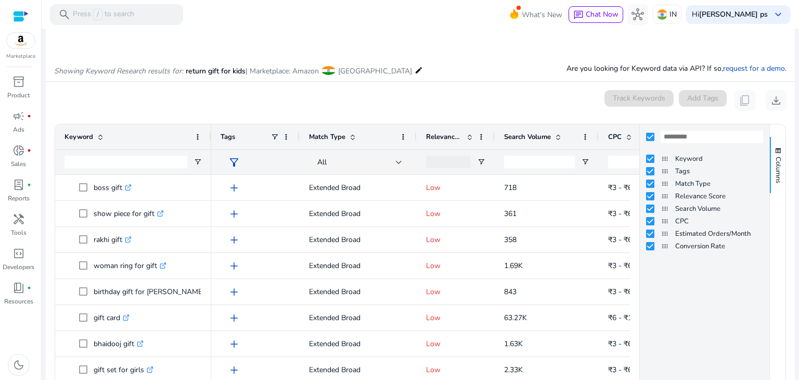
click at [790, 183] on mat-card "0 keyword(s) selected Track Keywords Add Tags content_copy download 901 to 993 …" at bounding box center [420, 255] width 749 height 347
click at [773, 173] on span "Columns" at bounding box center [777, 170] width 9 height 27
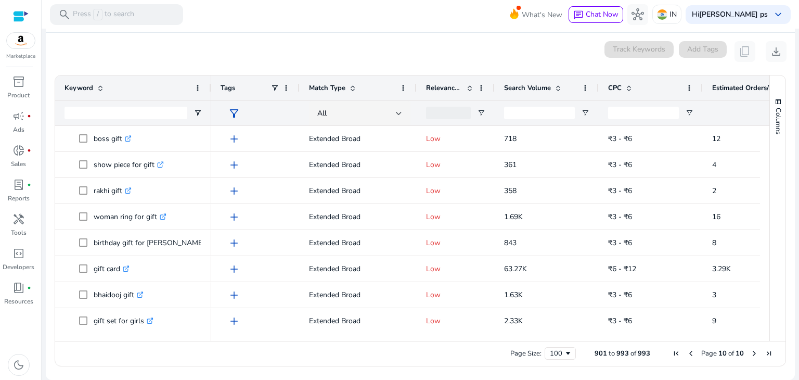
click at [672, 350] on span "First Page" at bounding box center [676, 353] width 8 height 8
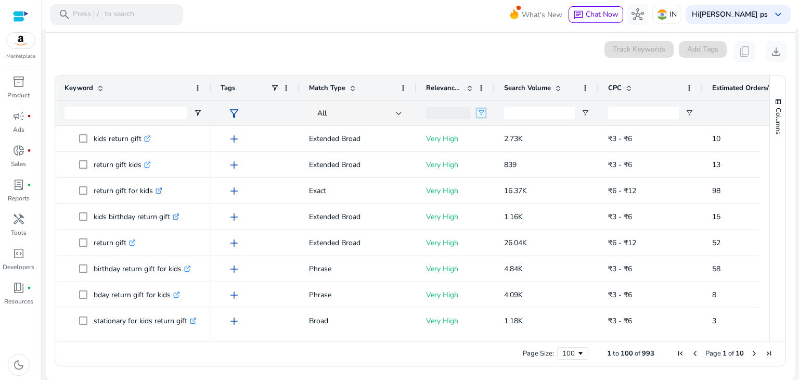
click at [483, 116] on span "Open Filter Menu" at bounding box center [481, 113] width 8 height 8
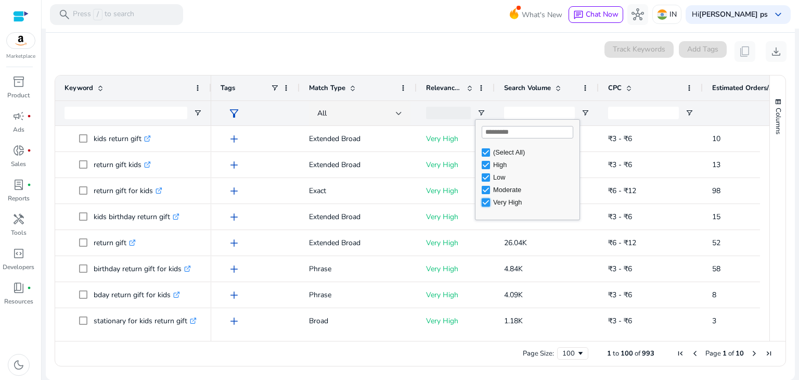
type input "**********"
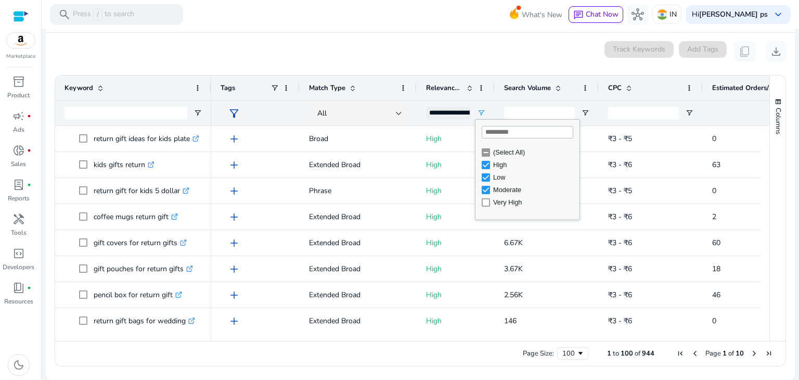
click at [487, 147] on div "(Select All)" at bounding box center [531, 152] width 98 height 12
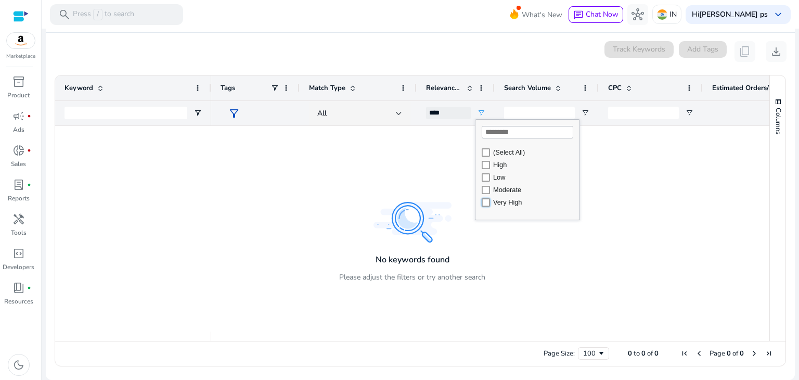
type input "**********"
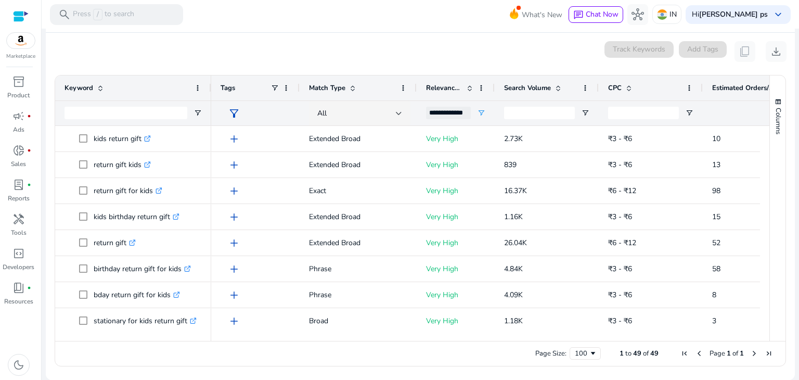
click at [770, 190] on div "Columns" at bounding box center [778, 207] width 16 height 265
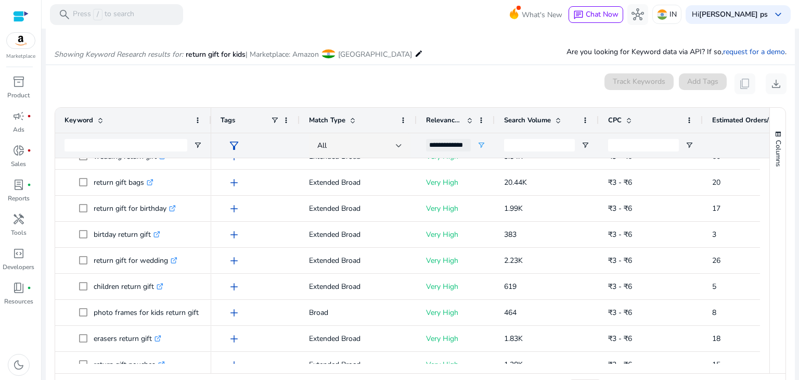
scroll to position [126, 0]
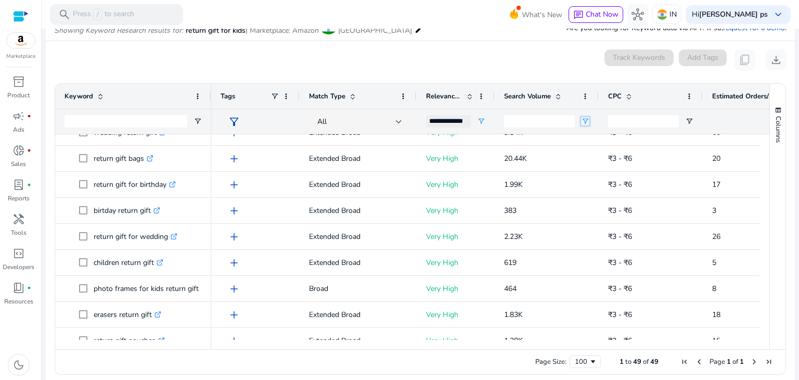
click at [585, 124] on span "Open Filter Menu" at bounding box center [585, 121] width 8 height 8
click at [558, 98] on span at bounding box center [558, 96] width 8 height 8
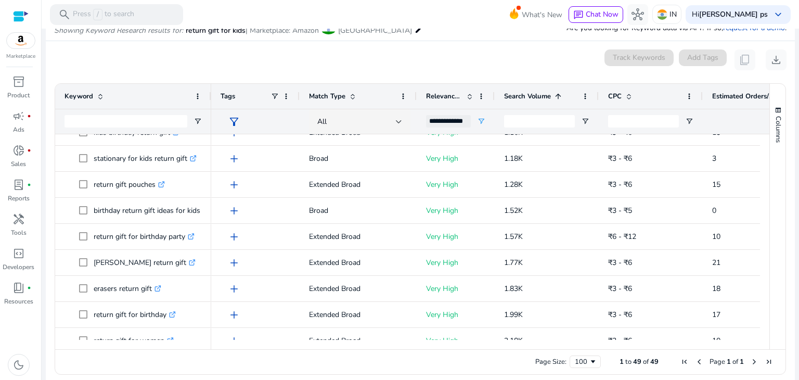
click at [558, 98] on span at bounding box center [558, 96] width 8 height 8
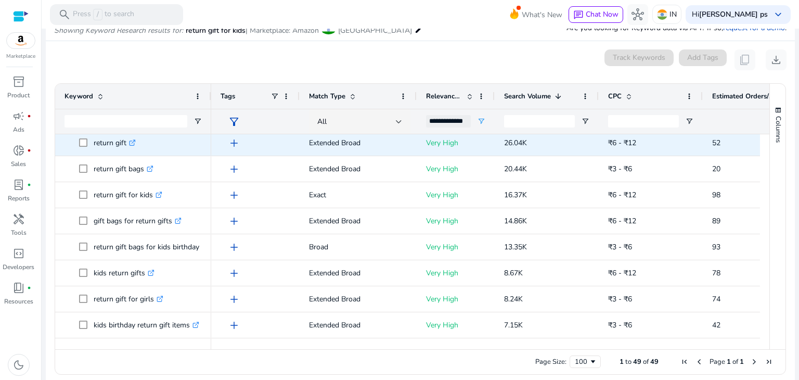
scroll to position [0, 0]
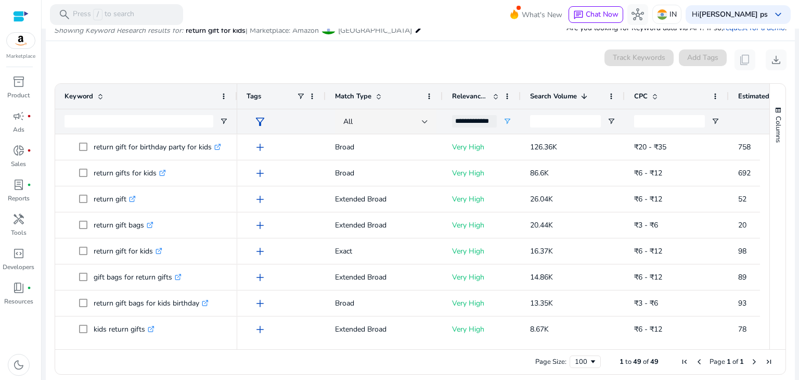
drag, startPoint x: 209, startPoint y: 94, endPoint x: 235, endPoint y: 94, distance: 26.0
click at [235, 94] on div at bounding box center [237, 96] width 4 height 25
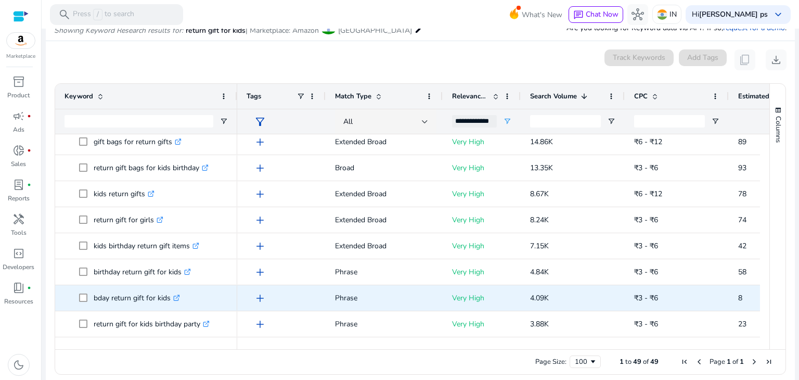
scroll to position [134, 0]
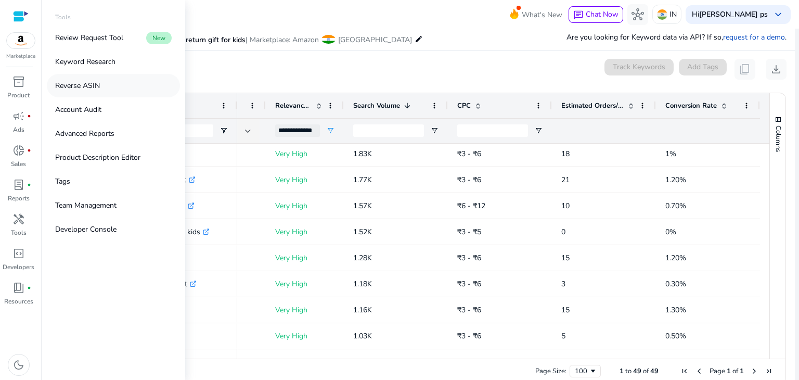
click at [90, 90] on p "Reverse ASIN" at bounding box center [77, 85] width 45 height 11
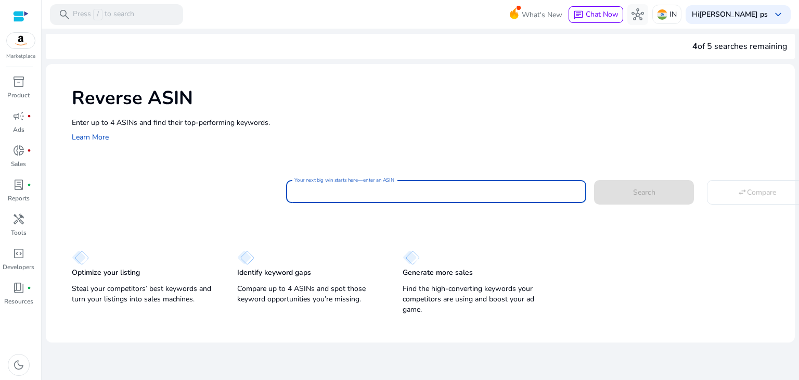
click at [367, 192] on input "Your next big win starts here—enter an ASIN" at bounding box center [435, 191] width 283 height 11
paste input "**********"
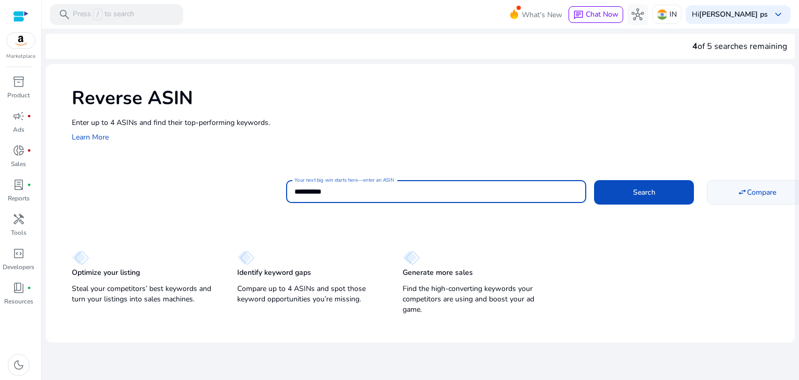
type input "**********"
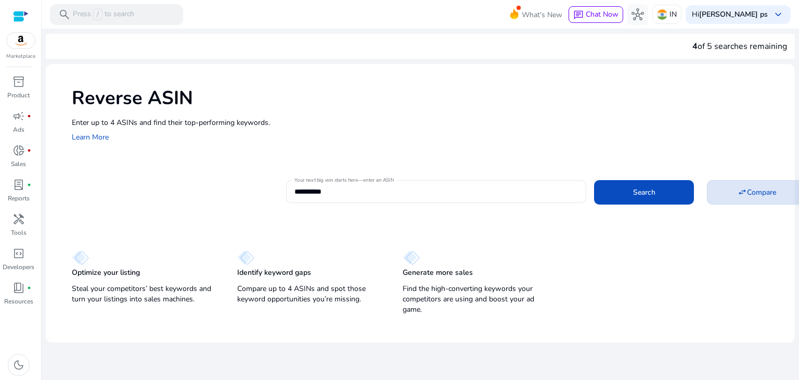
click at [752, 194] on span "Compare" at bounding box center [761, 192] width 29 height 11
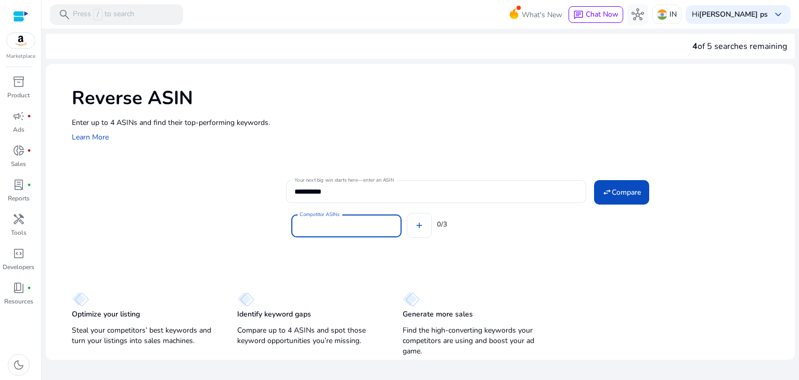
click at [347, 226] on input "Competitor ASINs" at bounding box center [347, 225] width 94 height 11
paste input "**********"
type input "**********"
click at [578, 249] on mat-card "**********" at bounding box center [433, 211] width 723 height 84
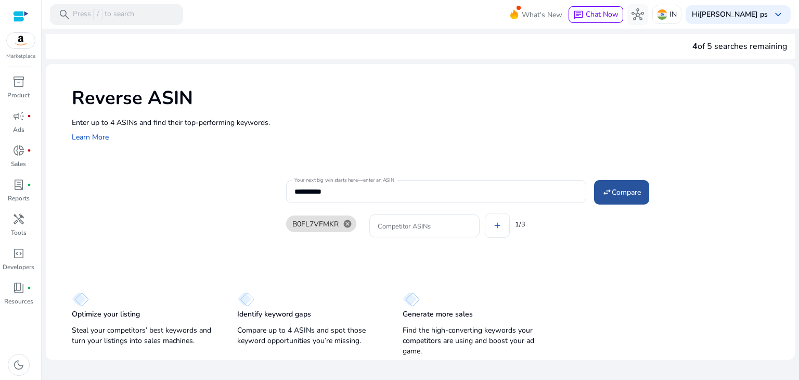
click at [622, 194] on span "Compare" at bounding box center [626, 192] width 29 height 11
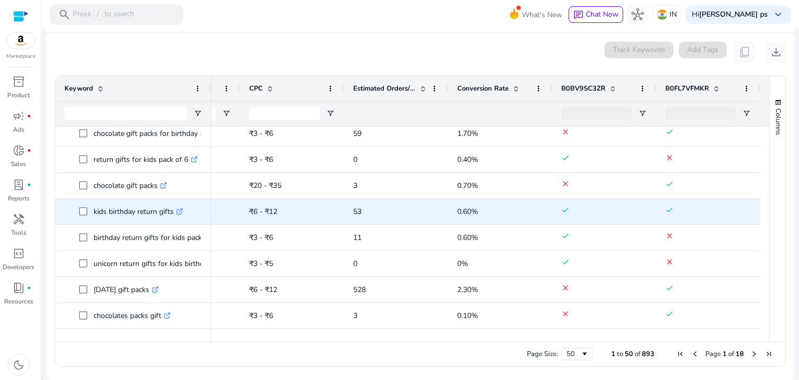
scroll to position [70, 0]
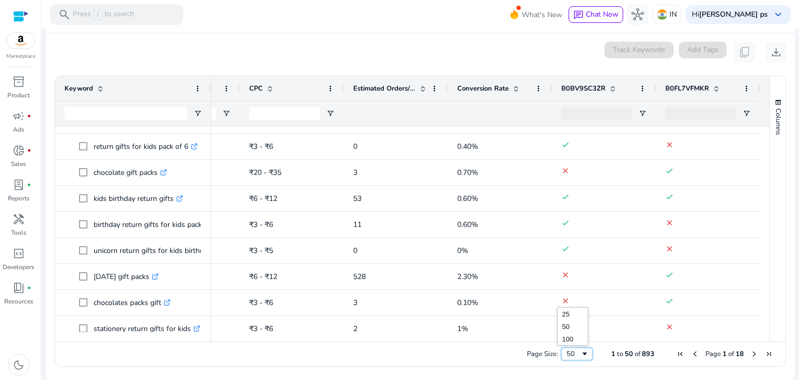
click at [580, 352] on span "Page Size" at bounding box center [584, 353] width 8 height 8
click at [512, 88] on span at bounding box center [516, 88] width 8 height 8
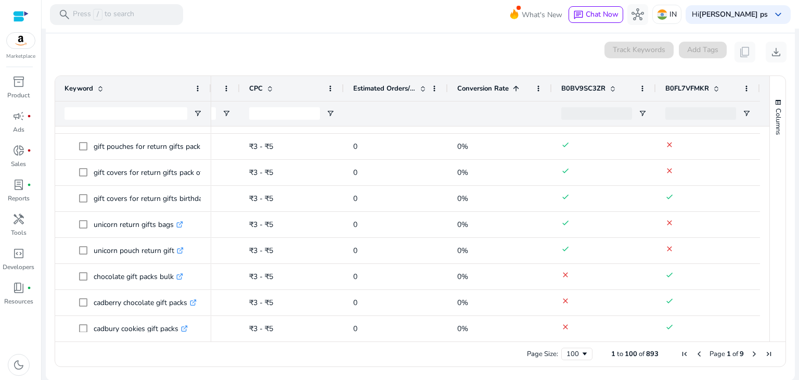
click at [512, 88] on span at bounding box center [516, 88] width 8 height 8
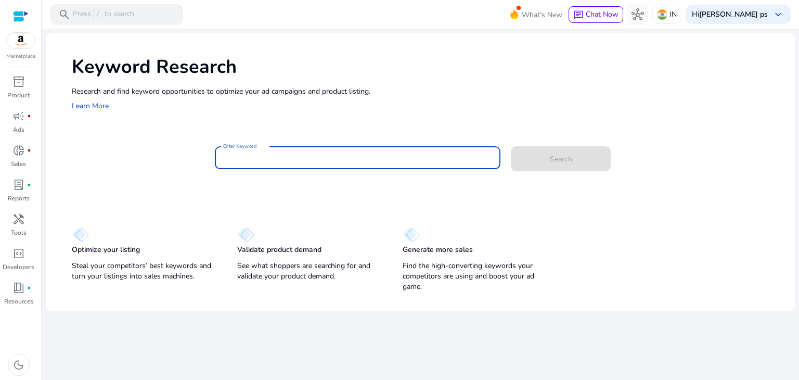
click at [340, 155] on input "Enter Keyword" at bounding box center [357, 157] width 269 height 11
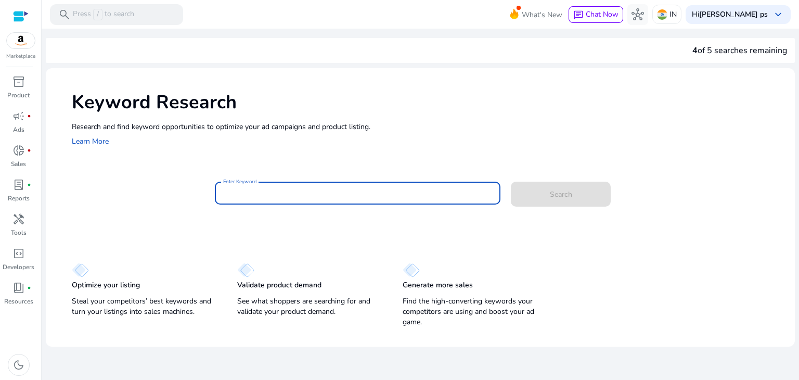
click at [340, 155] on div "Keyword Research Research and find keyword opportunities to optimize your [PERS…" at bounding box center [420, 199] width 749 height 262
click at [314, 194] on input "Enter Keyword" at bounding box center [357, 192] width 269 height 11
paste input "**********"
type input "**********"
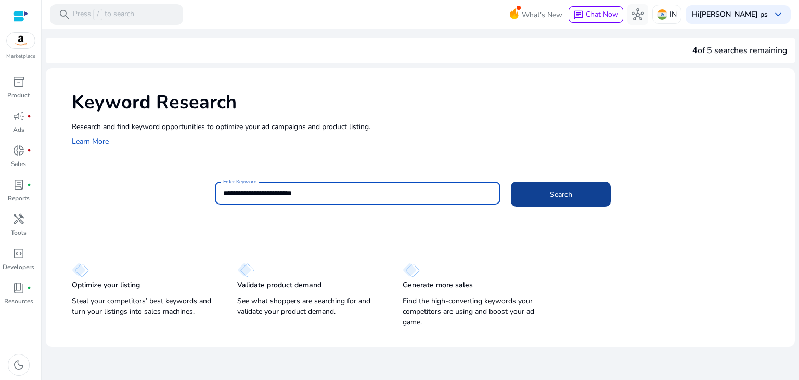
type input "**********"
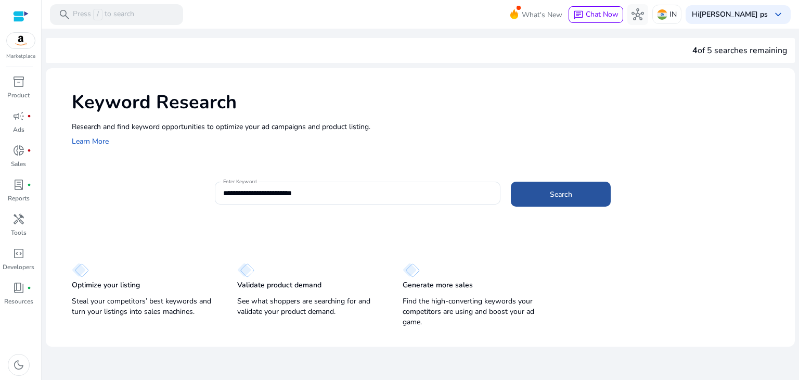
click at [564, 202] on span at bounding box center [561, 193] width 100 height 25
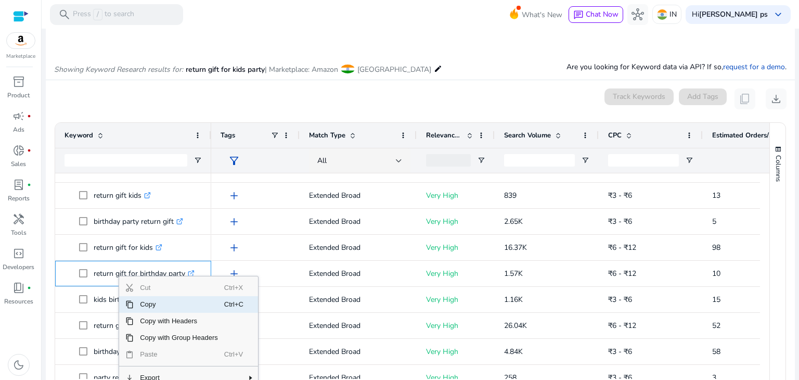
scroll to position [134, 0]
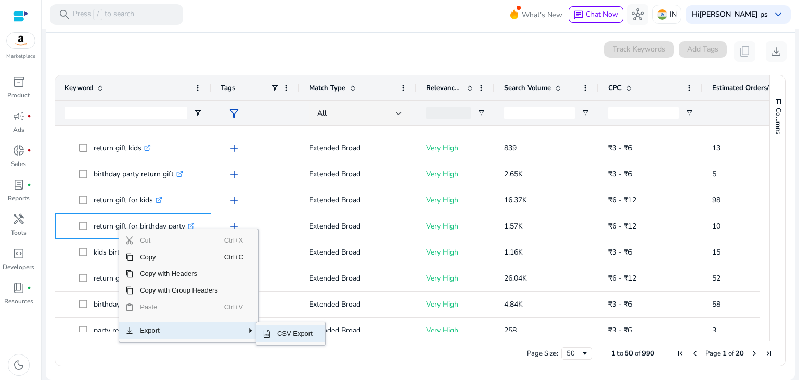
click at [284, 330] on span "CSV Export" at bounding box center [295, 333] width 48 height 17
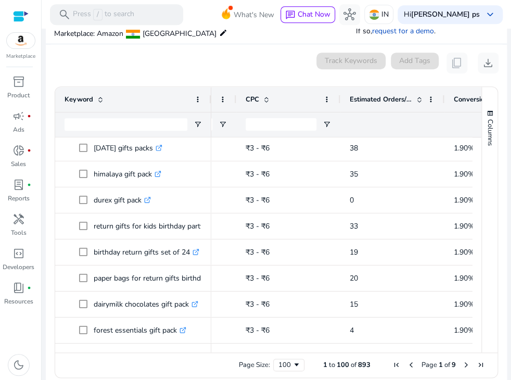
click at [462, 362] on span "Next Page" at bounding box center [466, 364] width 8 height 8
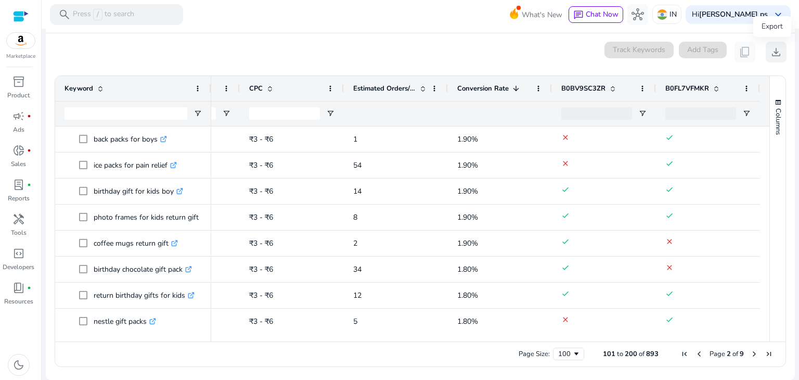
click at [770, 55] on span "download" at bounding box center [776, 52] width 12 height 12
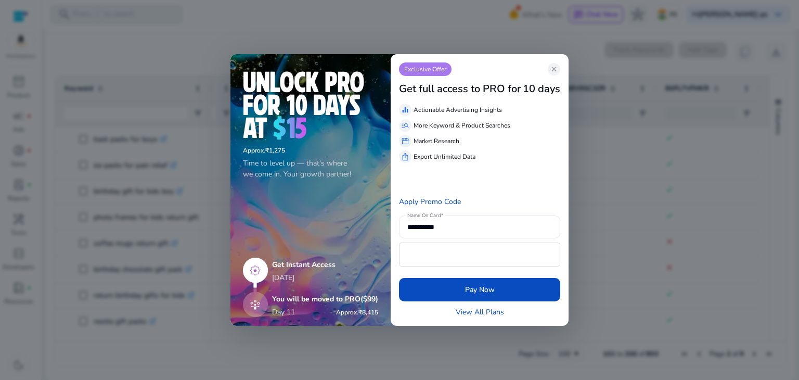
click at [560, 71] on div "Exclusive Offer close" at bounding box center [479, 69] width 161 height 14
click at [555, 69] on span "close" at bounding box center [554, 69] width 8 height 8
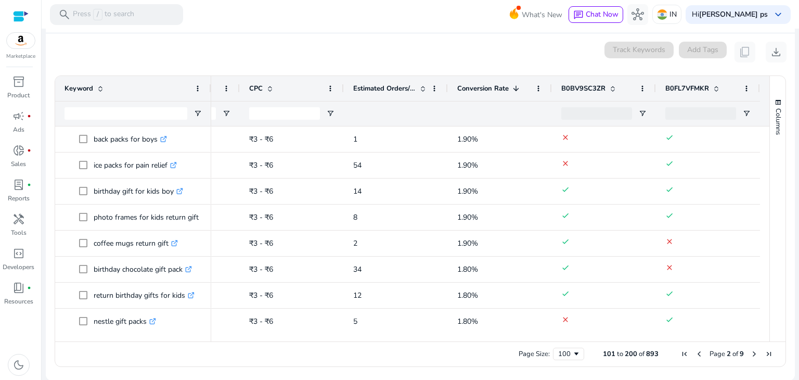
click at [481, 53] on div "0 keyword(s) selected Track Keywords Add Tags content_copy download" at bounding box center [420, 52] width 732 height 21
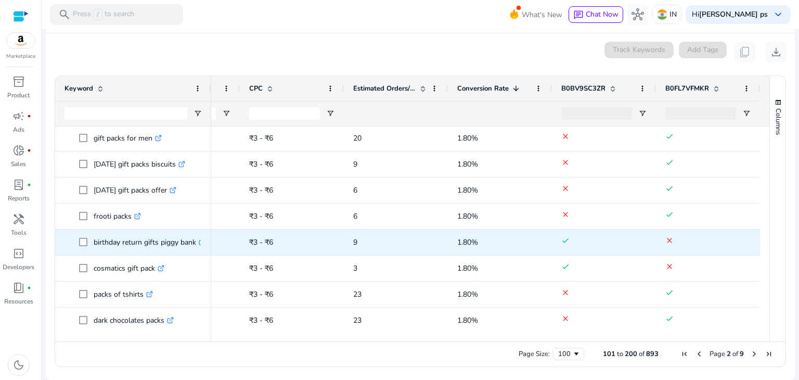
scroll to position [245, 0]
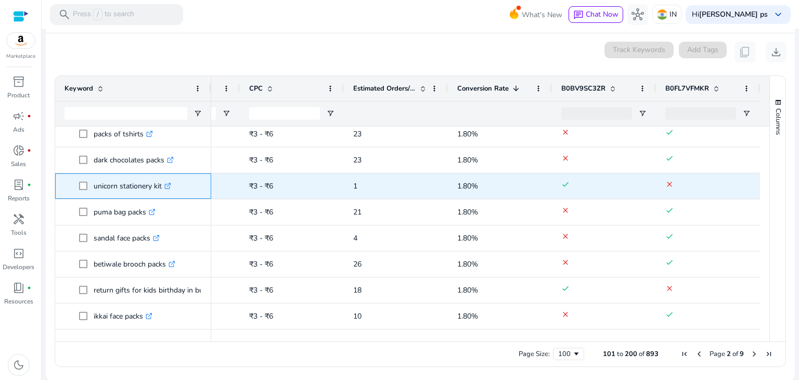
drag, startPoint x: 161, startPoint y: 188, endPoint x: 92, endPoint y: 187, distance: 69.2
click at [92, 187] on span "unicorn stationery kit .st0{fill:#2c8af8}" at bounding box center [140, 185] width 123 height 21
copy span "unicorn stationery kit"
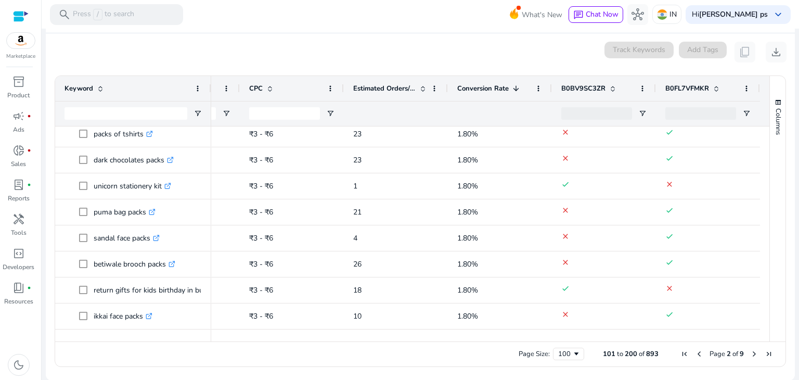
click at [242, 55] on div "0 keyword(s) selected Track Keywords Add Tags content_copy download" at bounding box center [420, 52] width 732 height 21
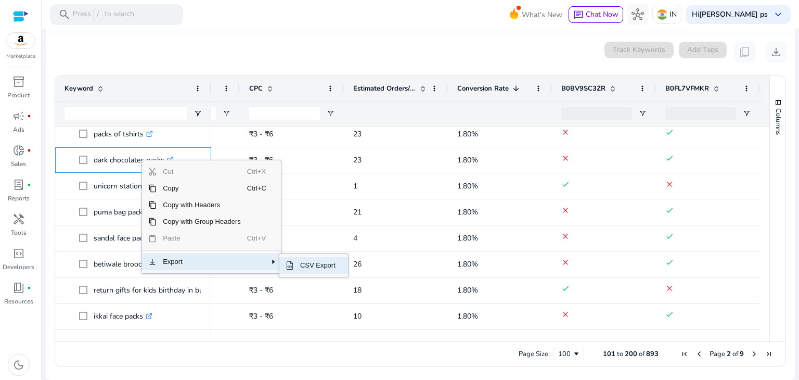
click at [308, 262] on span "CSV Export" at bounding box center [318, 265] width 48 height 17
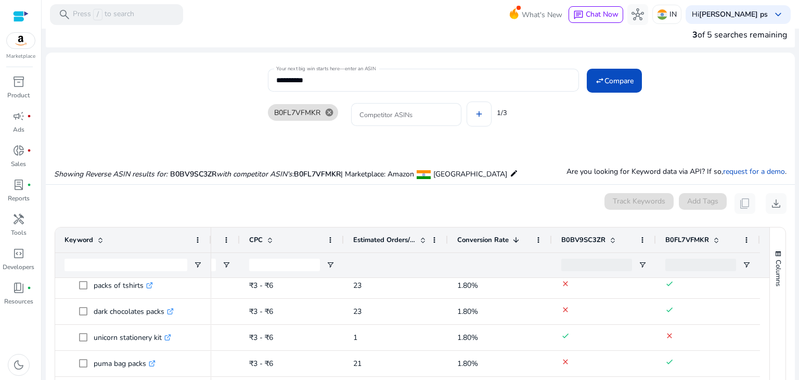
scroll to position [4, 0]
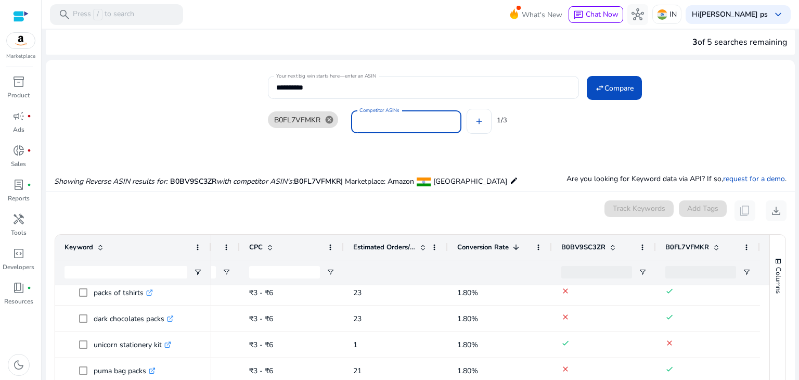
click at [394, 123] on input "Competitor ASINs" at bounding box center [406, 121] width 94 height 11
paste input "**********"
type input "**********"
click at [476, 122] on div "B0FL7VFMKR cancel Competitor ASINs add 1/3" at bounding box center [527, 120] width 518 height 42
click at [471, 123] on input "Competitor ASINs" at bounding box center [484, 121] width 94 height 11
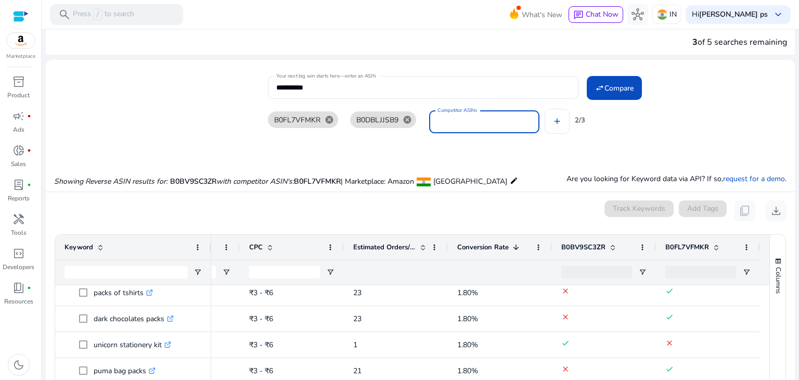
paste input "**********"
type input "**********"
click at [485, 142] on mat-card "**********" at bounding box center [420, 107] width 749 height 84
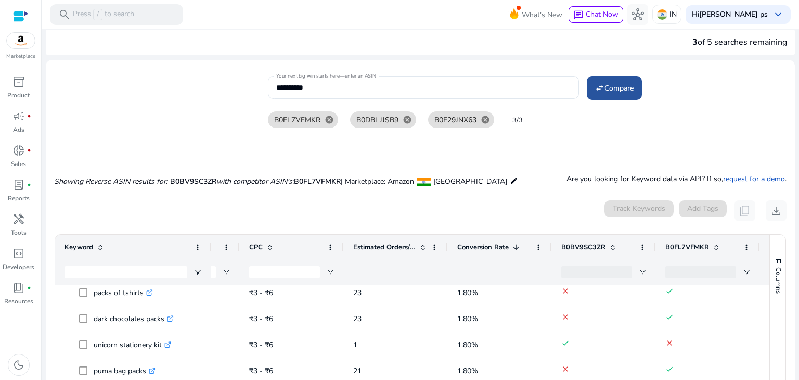
click at [613, 86] on span "Compare" at bounding box center [618, 88] width 29 height 11
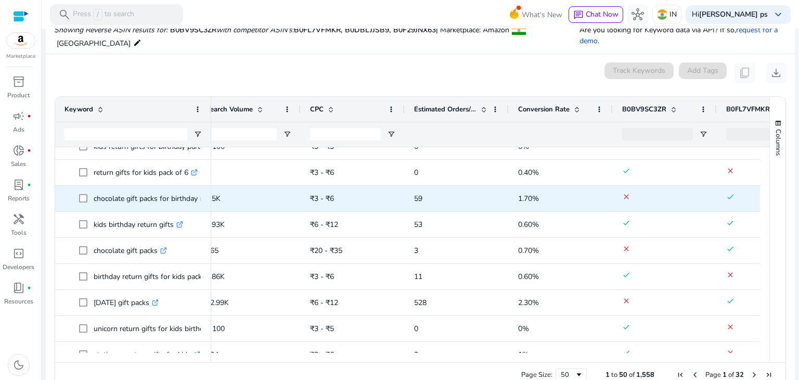
scroll to position [0, 196]
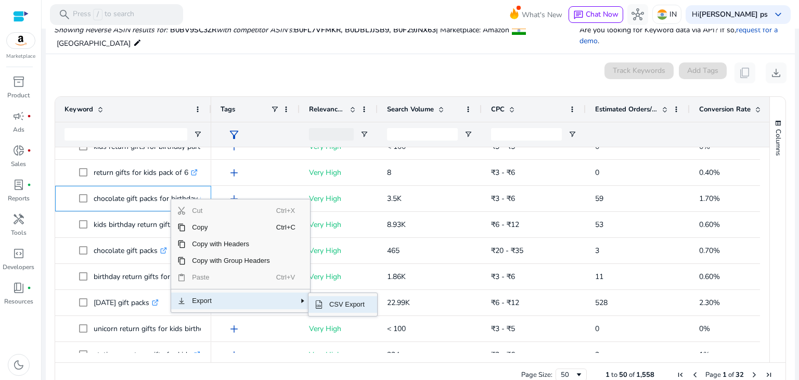
click at [344, 304] on span "CSV Export" at bounding box center [347, 304] width 48 height 17
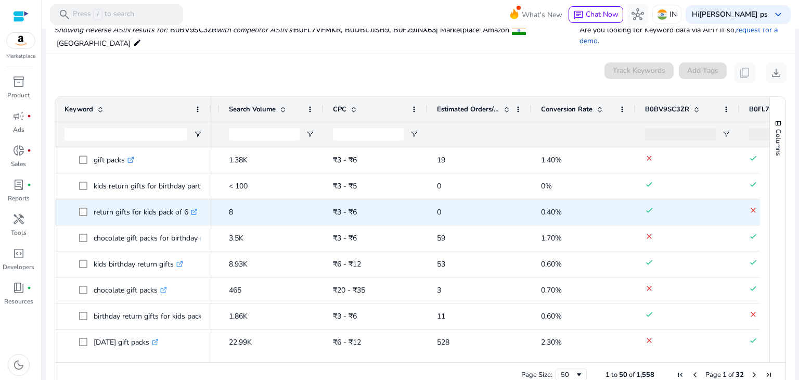
scroll to position [0, 164]
